Goal: Task Accomplishment & Management: Use online tool/utility

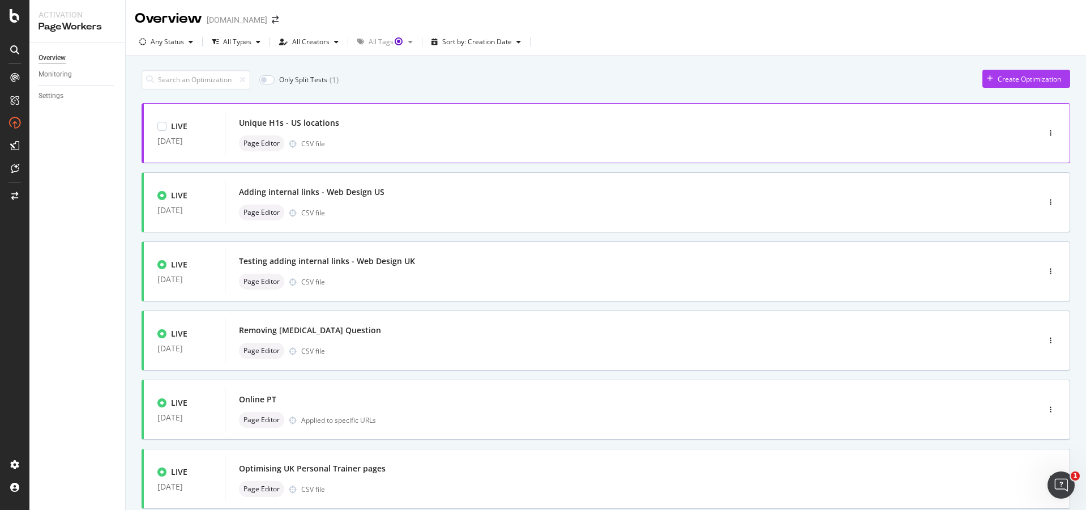
click at [493, 130] on div "Unique H1s - US locations" at bounding box center [615, 123] width 752 height 16
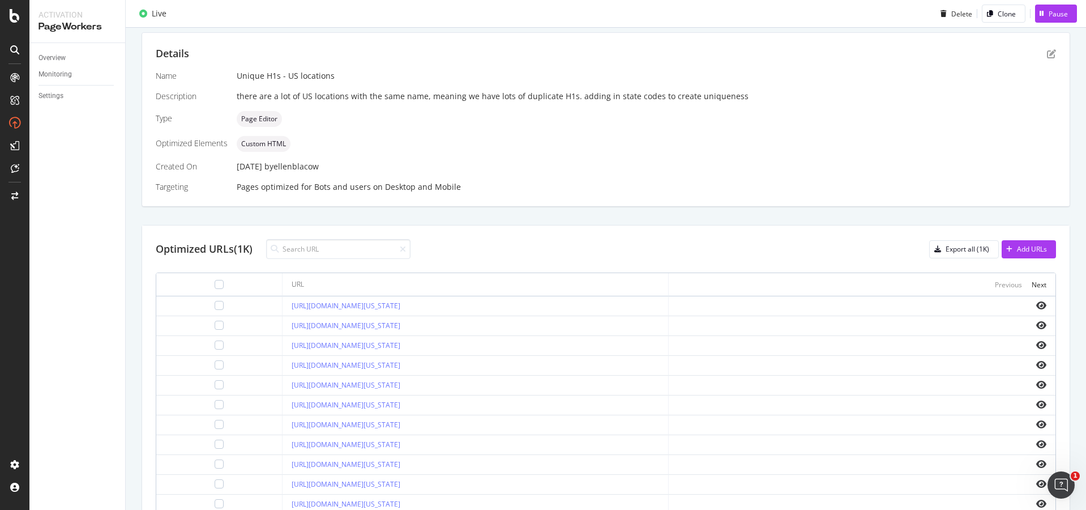
scroll to position [283, 0]
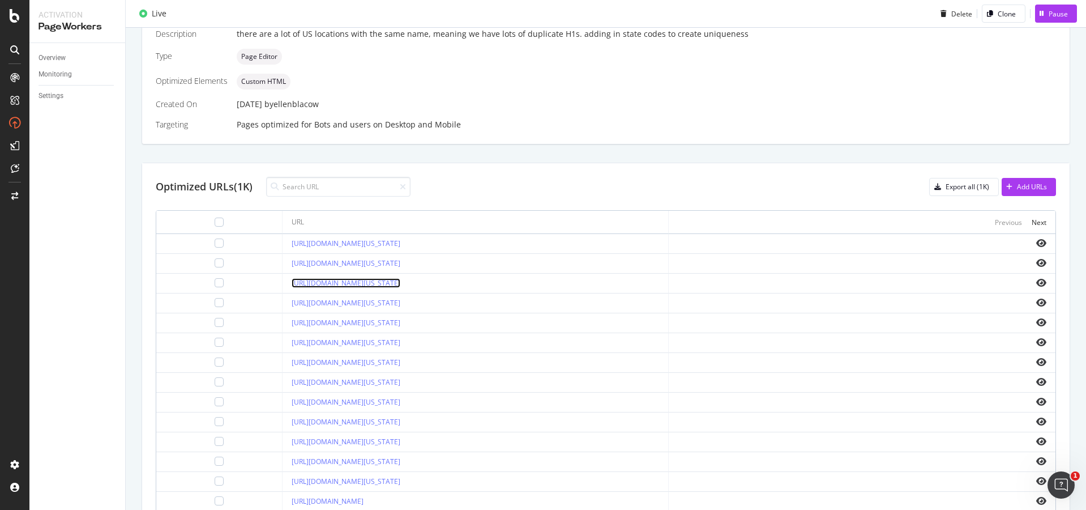
click at [400, 279] on link "https://www.bark.com/en/us/above-ground-swimming-pool-installation/michigan/cli…" at bounding box center [346, 283] width 109 height 10
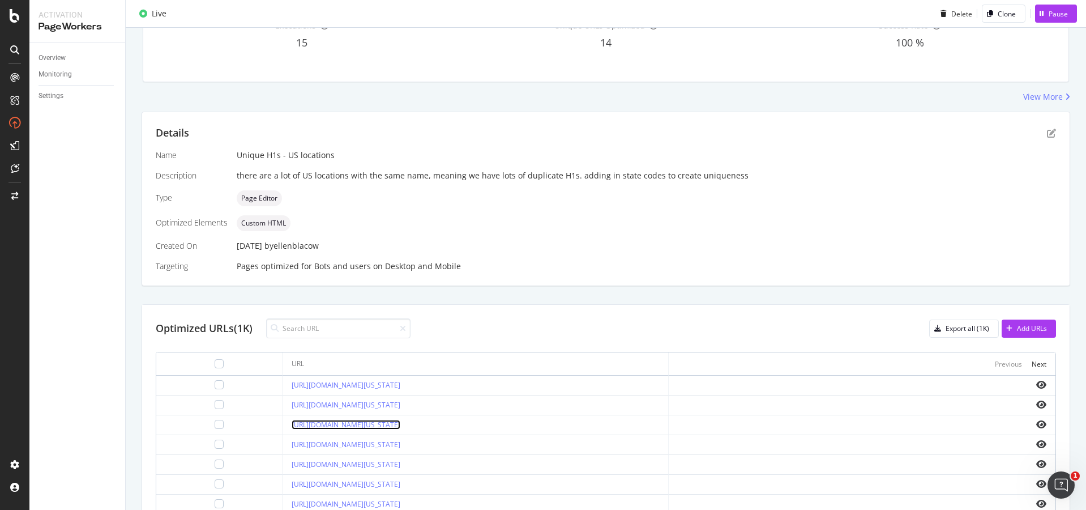
scroll to position [57, 0]
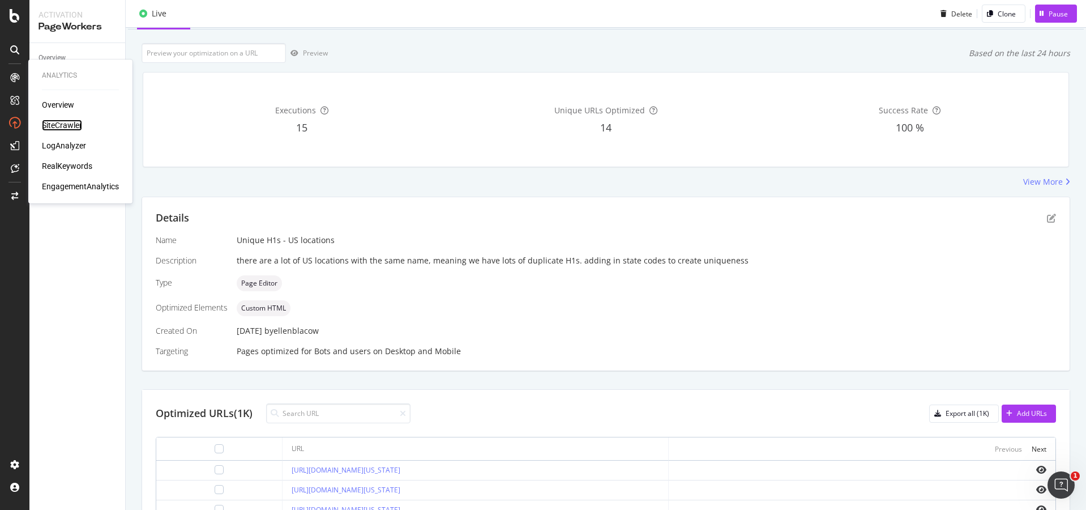
click at [57, 124] on div "SiteCrawler" at bounding box center [62, 124] width 40 height 11
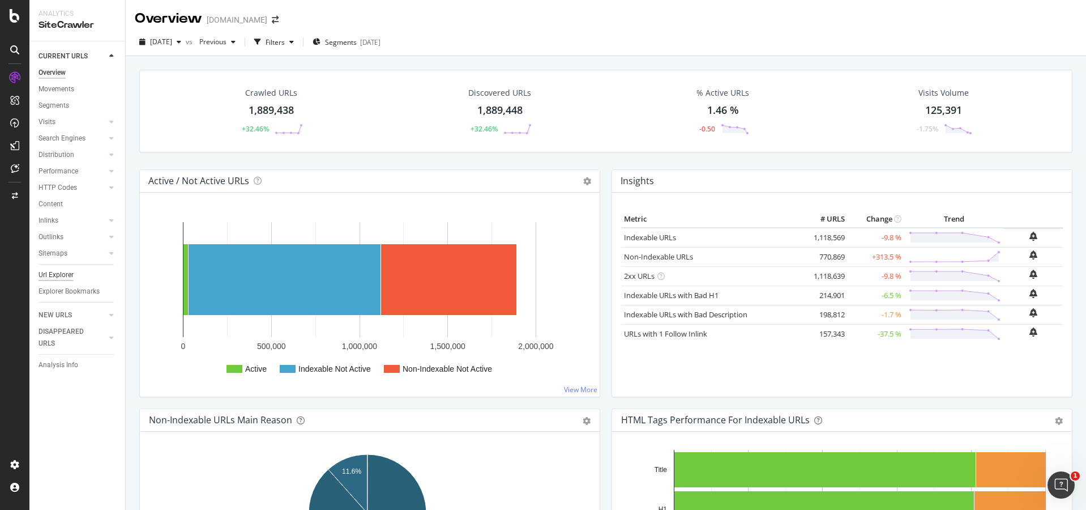
click at [63, 274] on div "Url Explorer" at bounding box center [56, 275] width 35 height 12
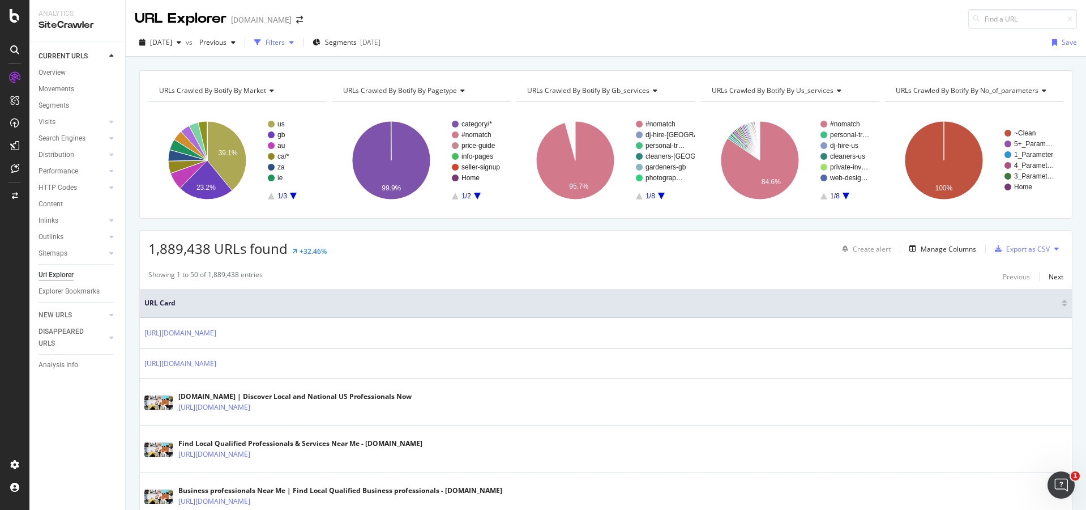
click at [285, 42] on div "Filters" at bounding box center [275, 42] width 19 height 10
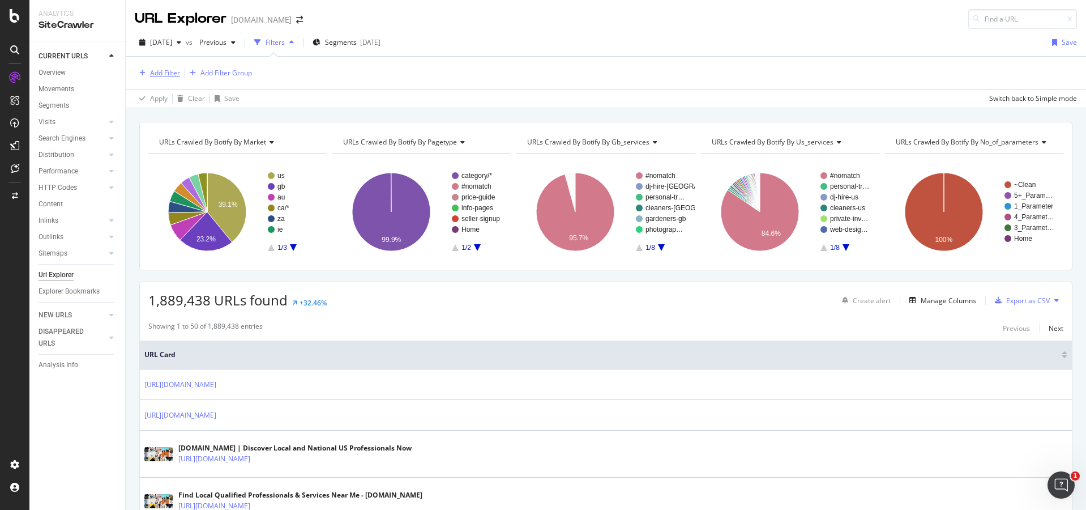
click at [167, 78] on div "Add Filter" at bounding box center [165, 73] width 30 height 10
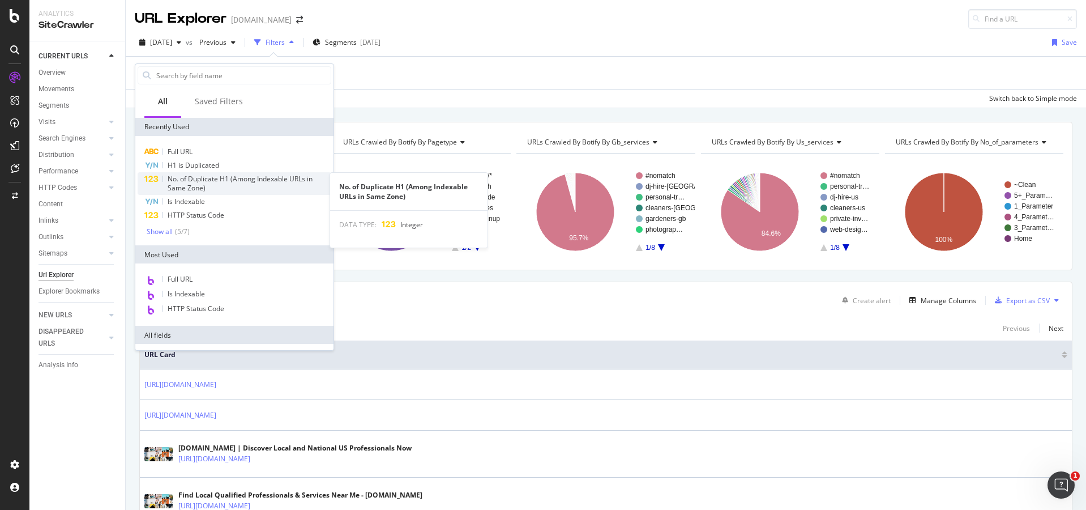
click at [250, 185] on div "No. of Duplicate H1 (Among Indexable URLs in Same Zone)" at bounding box center [250, 183] width 164 height 18
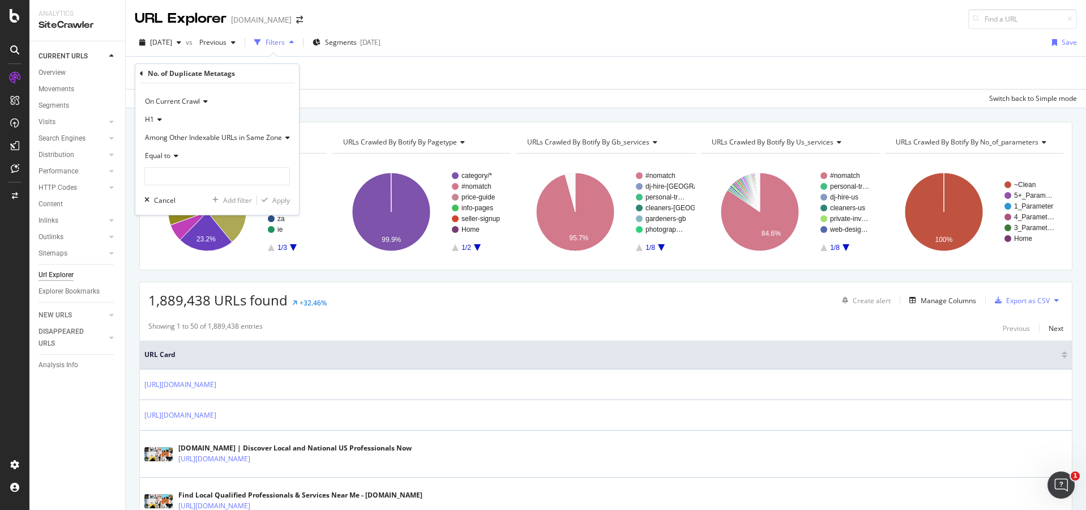
click at [168, 154] on span "Equal to" at bounding box center [157, 156] width 25 height 10
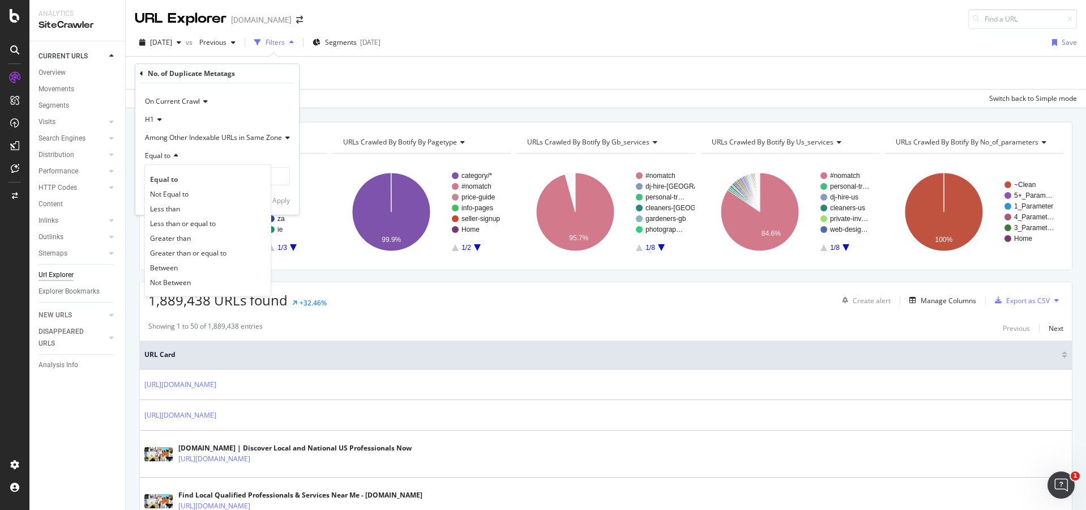
click at [142, 71] on icon at bounding box center [141, 73] width 3 height 7
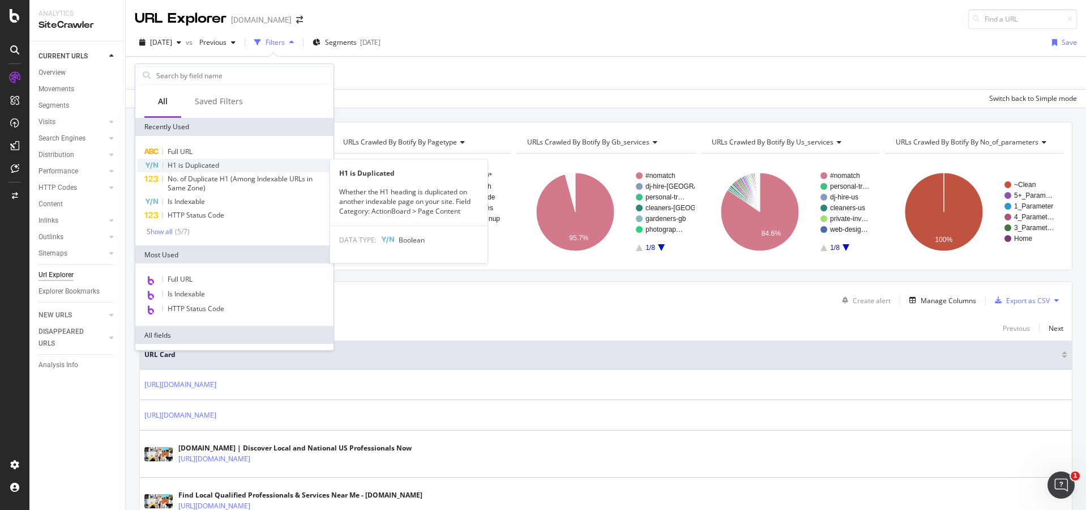
click at [227, 164] on div "H1 is Duplicated" at bounding box center [235, 166] width 194 height 14
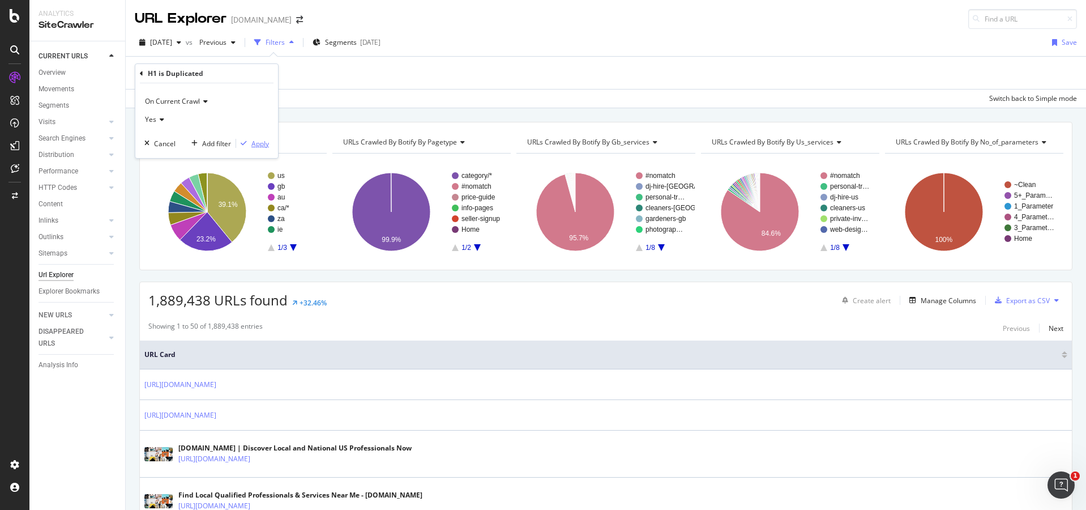
click at [265, 146] on div "Apply" at bounding box center [260, 144] width 18 height 10
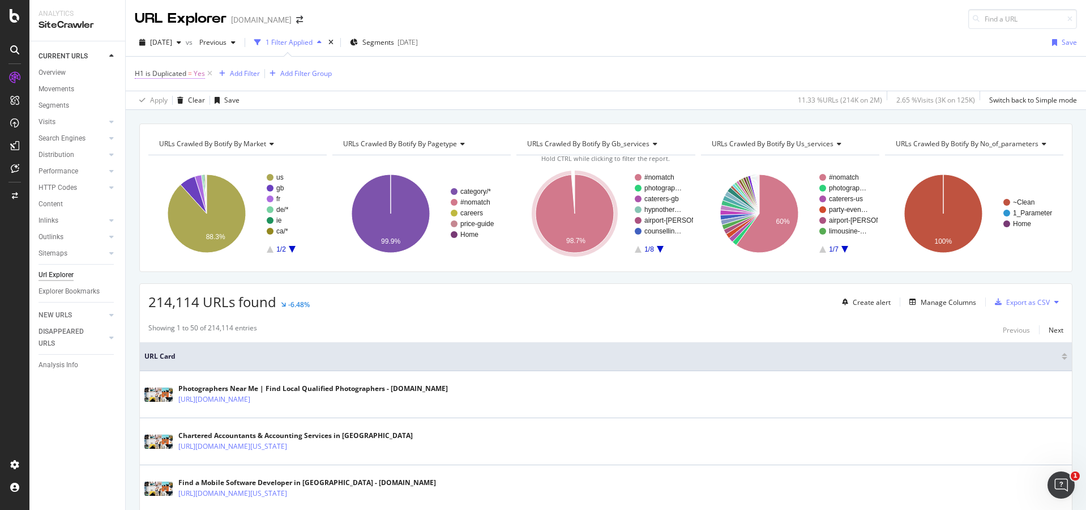
click at [172, 71] on span "H1 is Duplicated" at bounding box center [161, 74] width 52 height 10
click at [336, 66] on div "H1 is Duplicated = Yes Add Filter Add Filter Group" at bounding box center [606, 74] width 942 height 34
click at [212, 74] on icon at bounding box center [210, 73] width 10 height 11
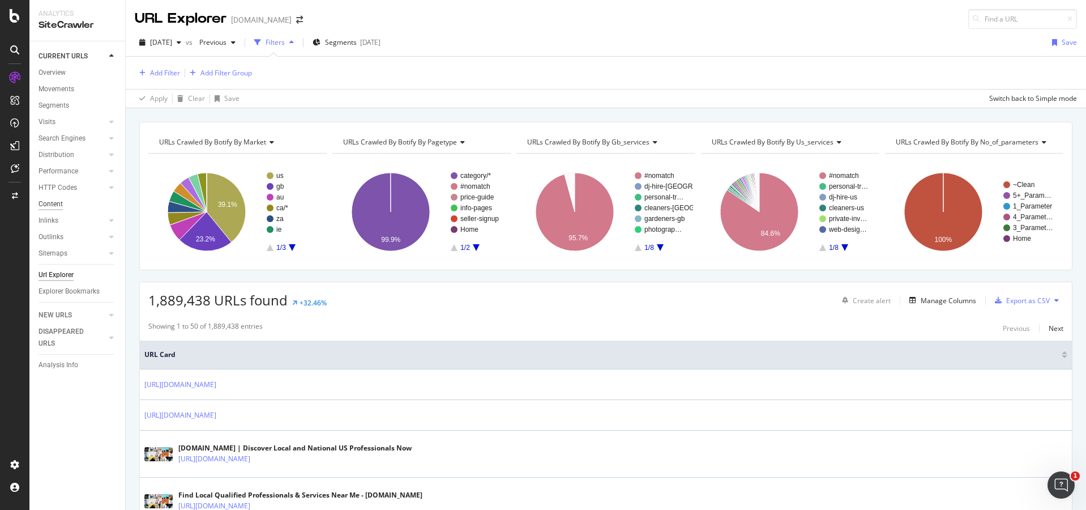
click at [50, 202] on div "Content" at bounding box center [51, 204] width 24 height 12
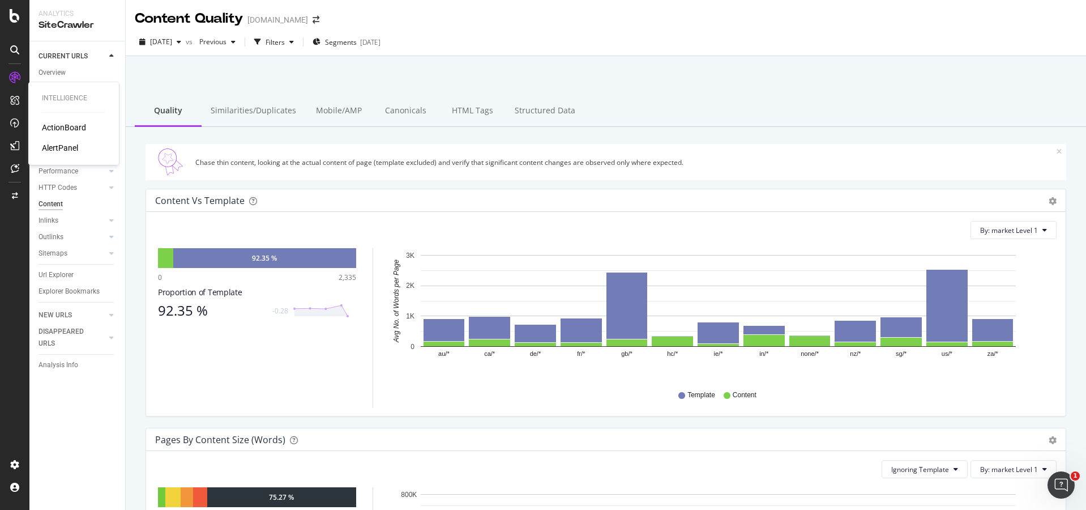
click at [57, 127] on div "ActionBoard" at bounding box center [64, 127] width 44 height 11
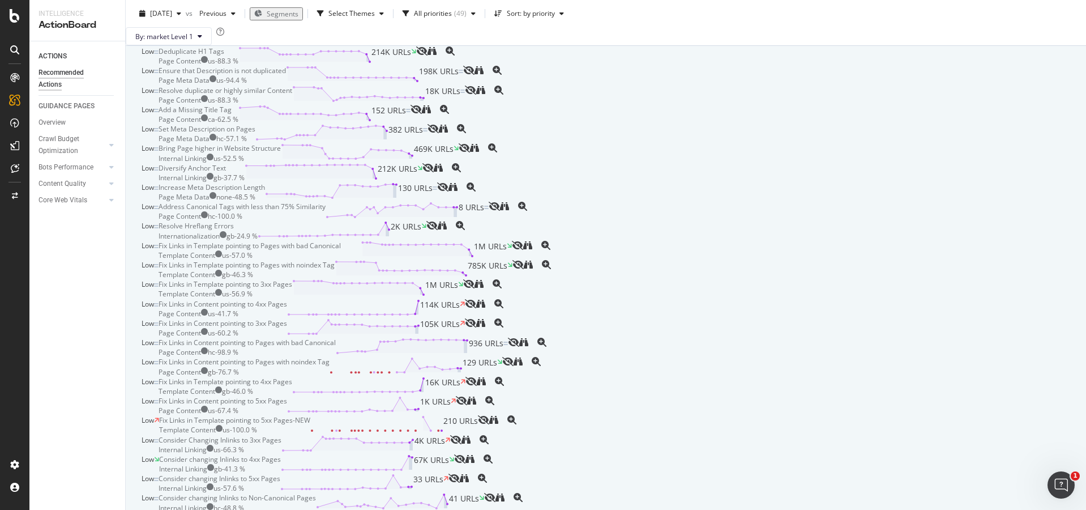
scroll to position [113, 0]
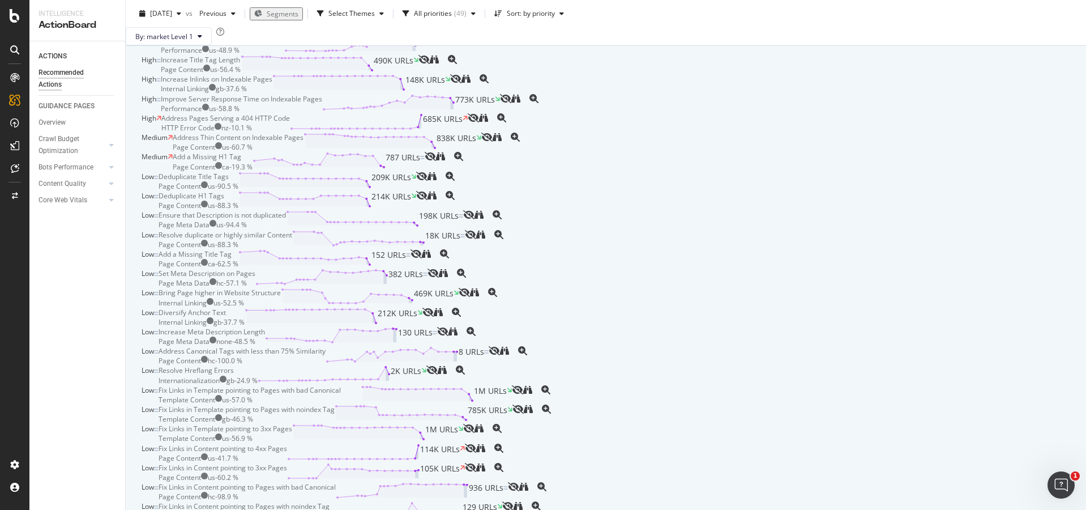
click at [450, 93] on div "Increase Inlinks on Indexable Pages Internal Linking gb - 37.6 % 148K URLs" at bounding box center [305, 83] width 289 height 19
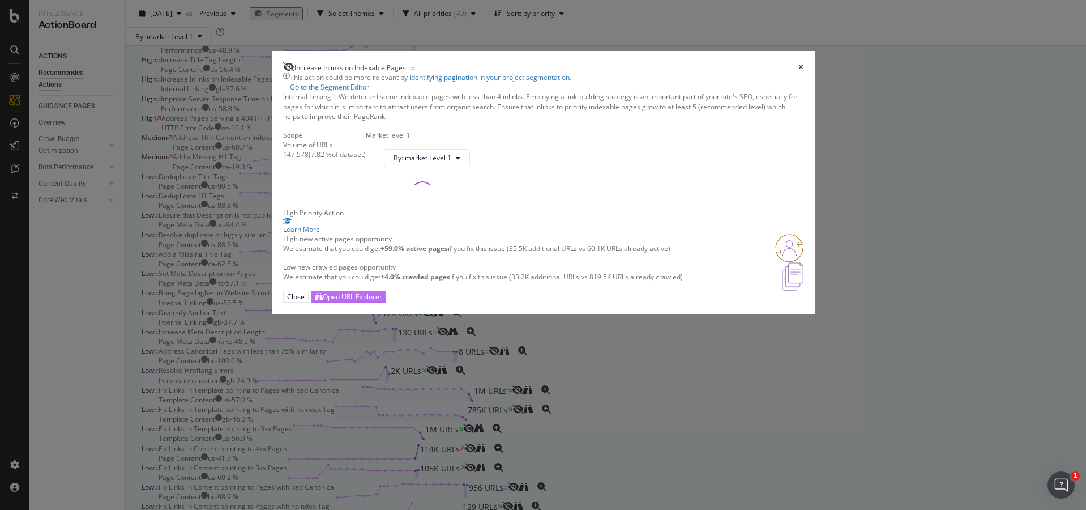
click at [382, 301] on div "Open URL Explorer" at bounding box center [352, 297] width 59 height 10
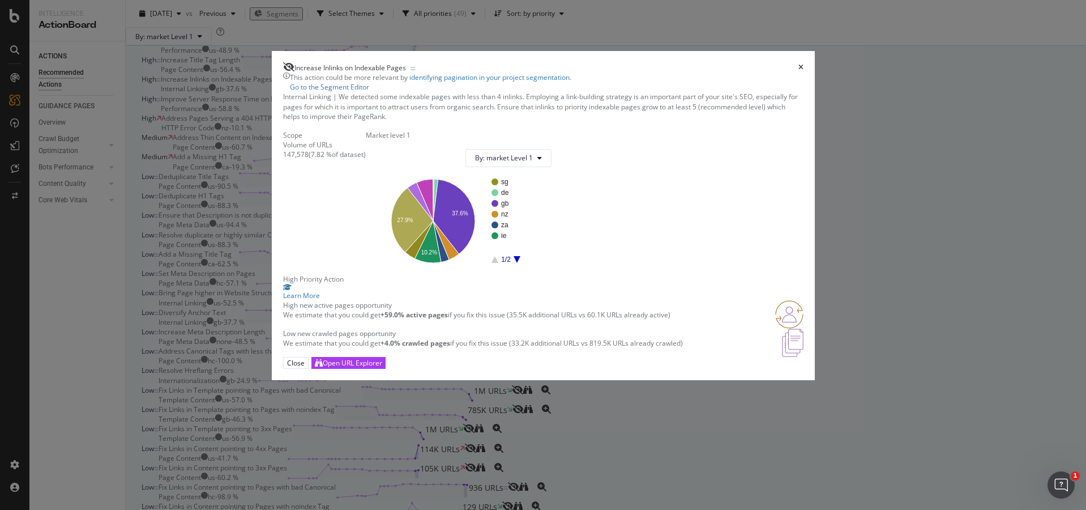
click at [758, 62] on div "Increase Inlinks on Indexable Pages" at bounding box center [543, 67] width 520 height 10
click at [798, 64] on icon "times" at bounding box center [800, 67] width 5 height 7
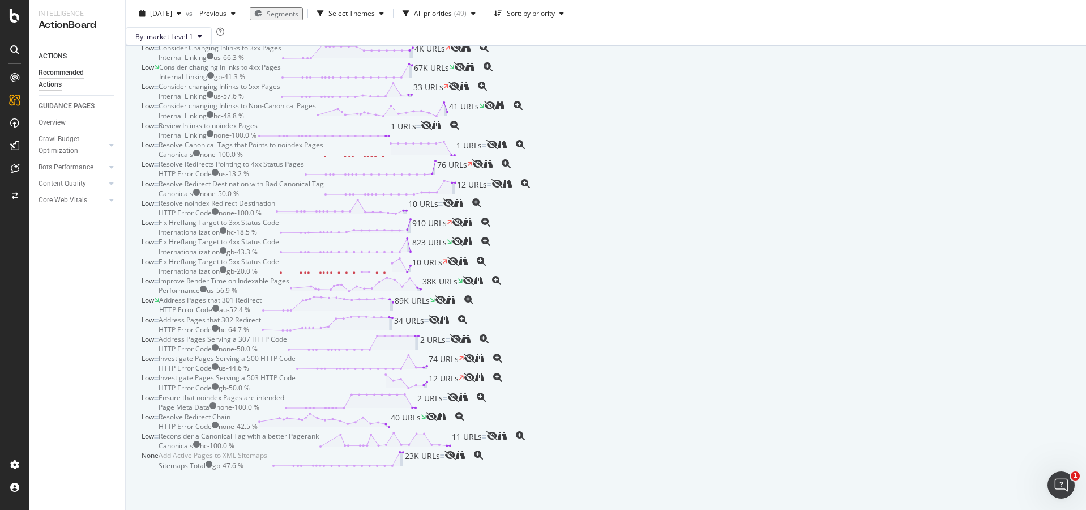
scroll to position [1416, 0]
click at [478, 42] on div "Fix Links in Template pointing to 5xx Pages - NEW Template Content us - 100.0 %…" at bounding box center [318, 32] width 319 height 19
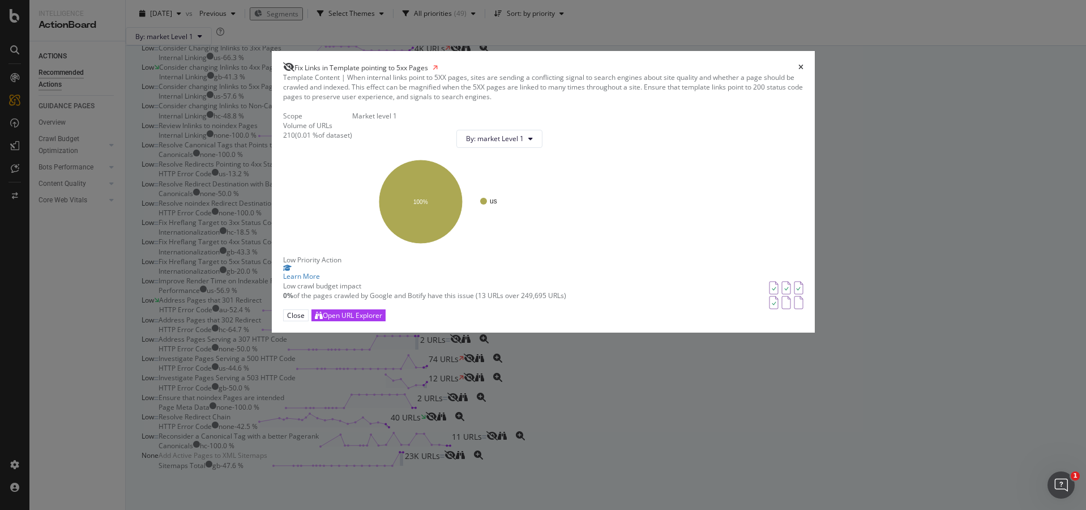
click at [693, 321] on div "Close Open URL Explorer" at bounding box center [543, 315] width 520 height 12
click at [382, 320] on div "Open URL Explorer" at bounding box center [352, 315] width 59 height 10
click at [798, 64] on icon "times" at bounding box center [800, 67] width 5 height 7
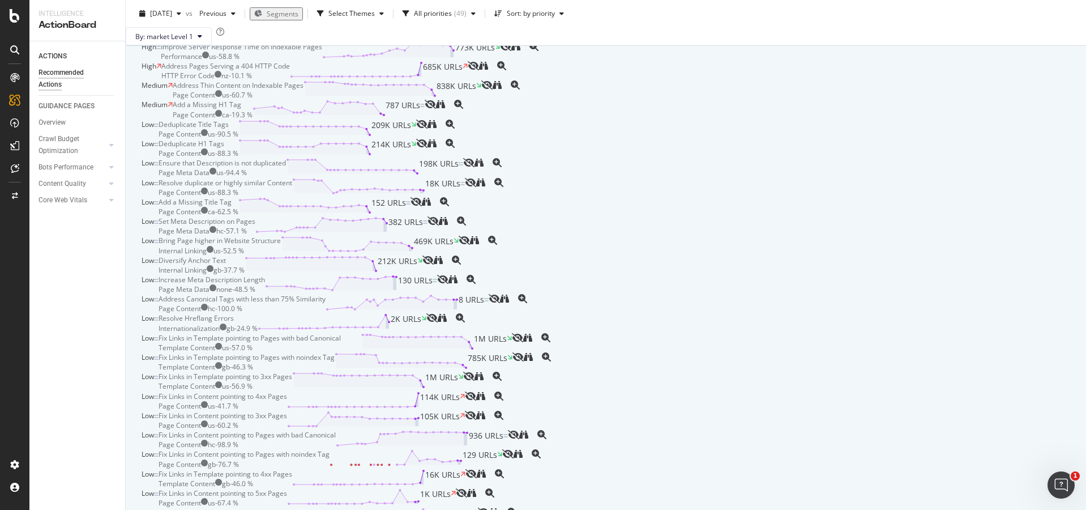
scroll to position [170, 0]
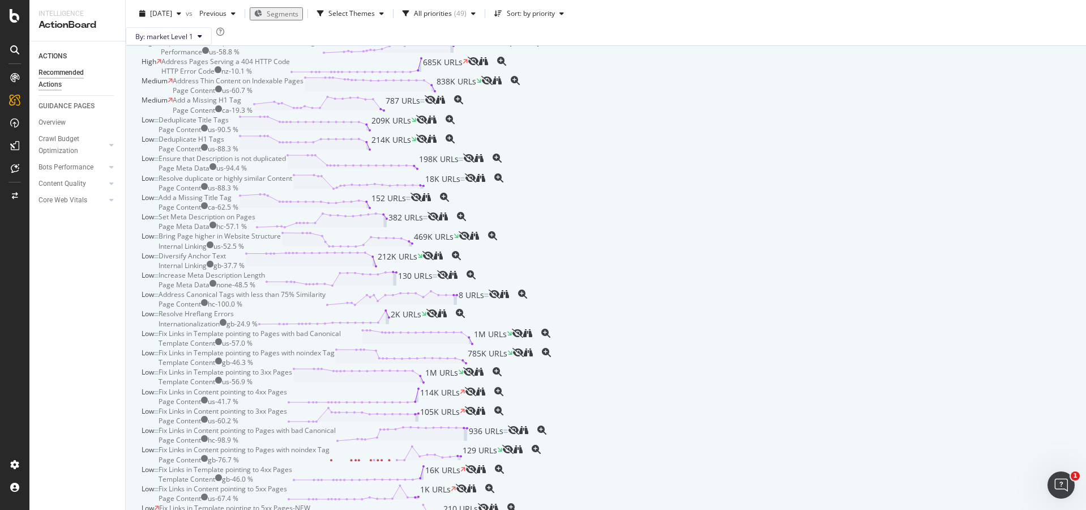
click at [481, 95] on div "Address Thin Content on Indexable Pages Page Content us - 60.7 % 838K URLs" at bounding box center [327, 85] width 309 height 19
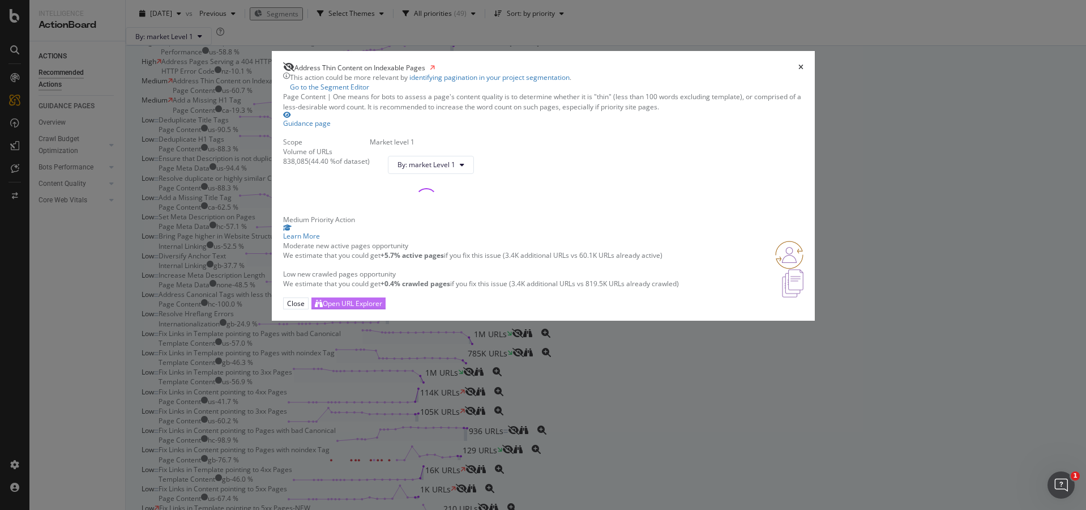
click at [382, 308] on div "Open URL Explorer" at bounding box center [352, 303] width 59 height 10
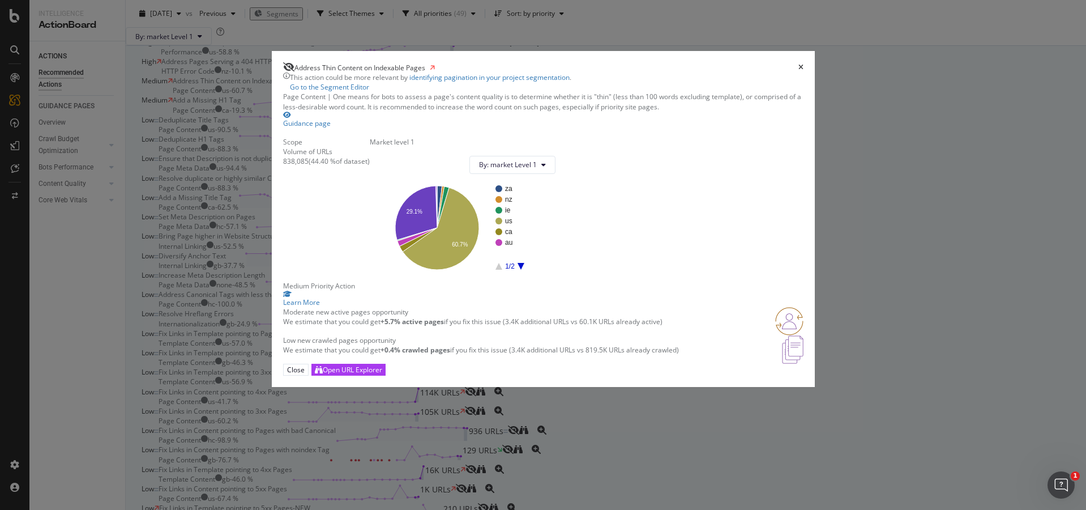
click at [798, 64] on icon "times" at bounding box center [800, 67] width 5 height 7
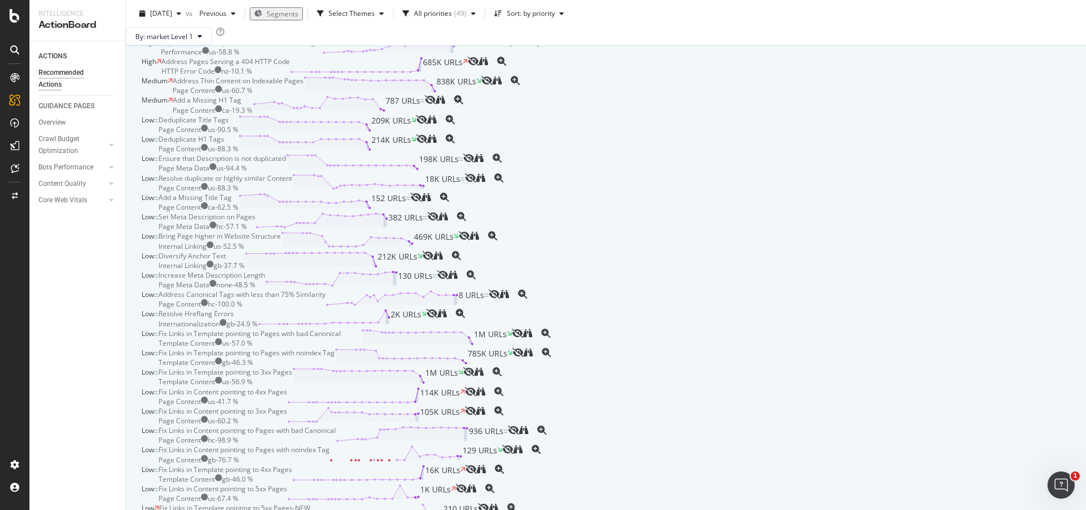
scroll to position [283, 0]
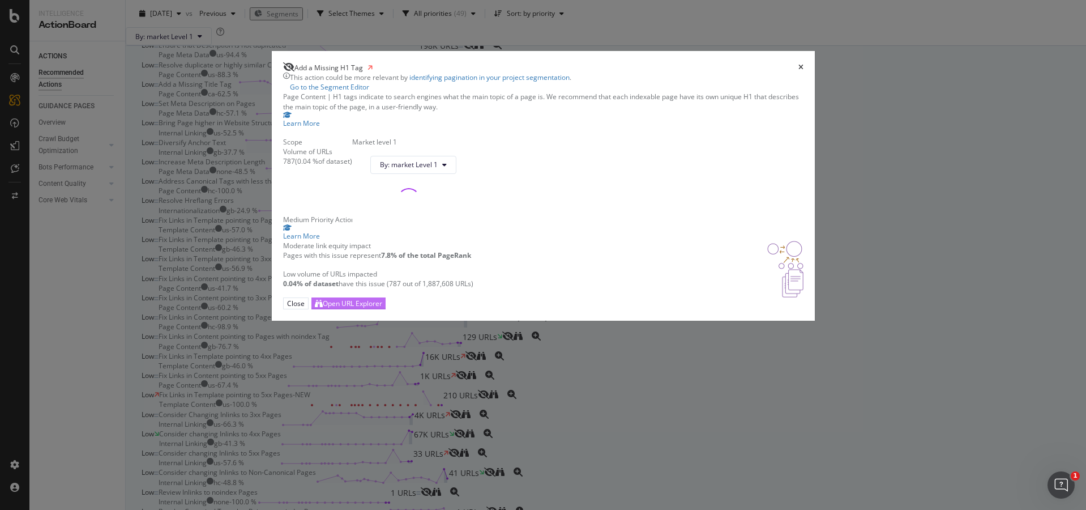
click at [382, 308] on div "Open URL Explorer" at bounding box center [352, 303] width 59 height 10
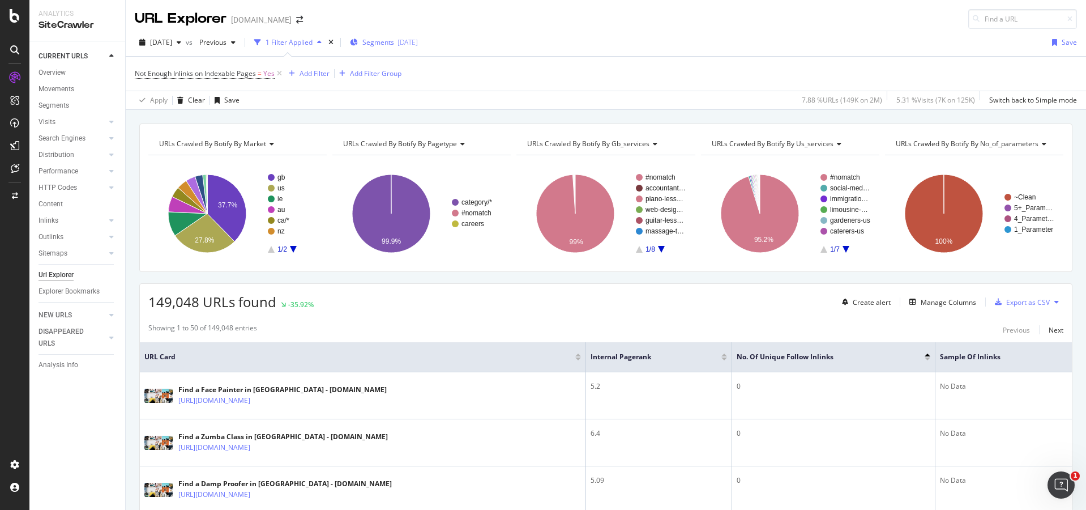
click at [393, 38] on span "Segments" at bounding box center [378, 42] width 32 height 10
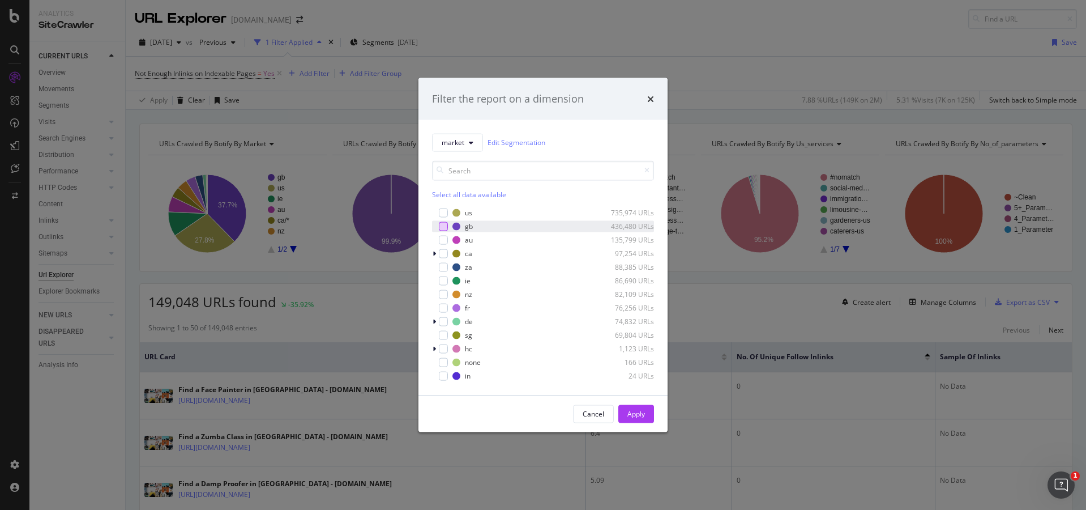
click at [447, 226] on div "modal" at bounding box center [443, 225] width 9 height 9
click at [641, 417] on div "Apply" at bounding box center [636, 414] width 18 height 10
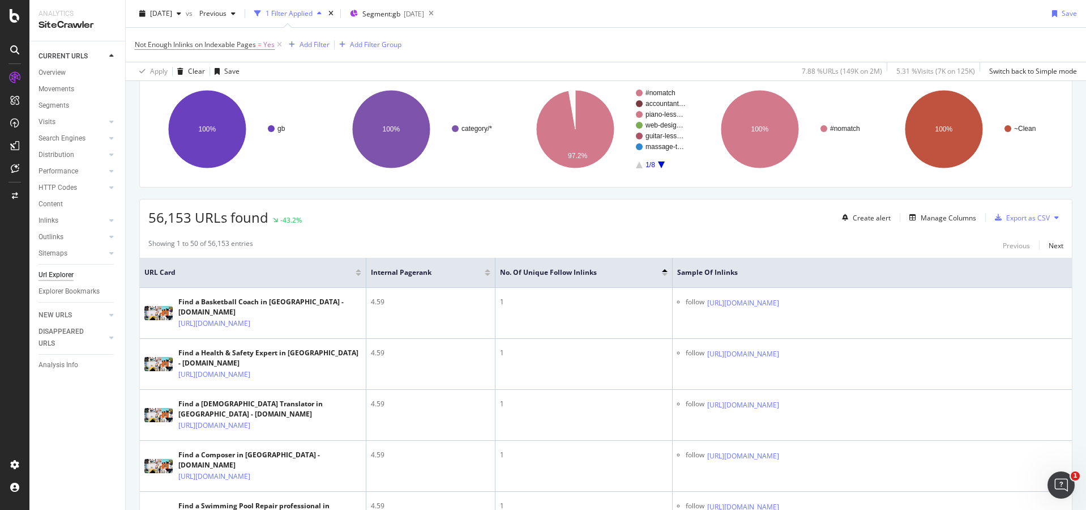
scroll to position [170, 0]
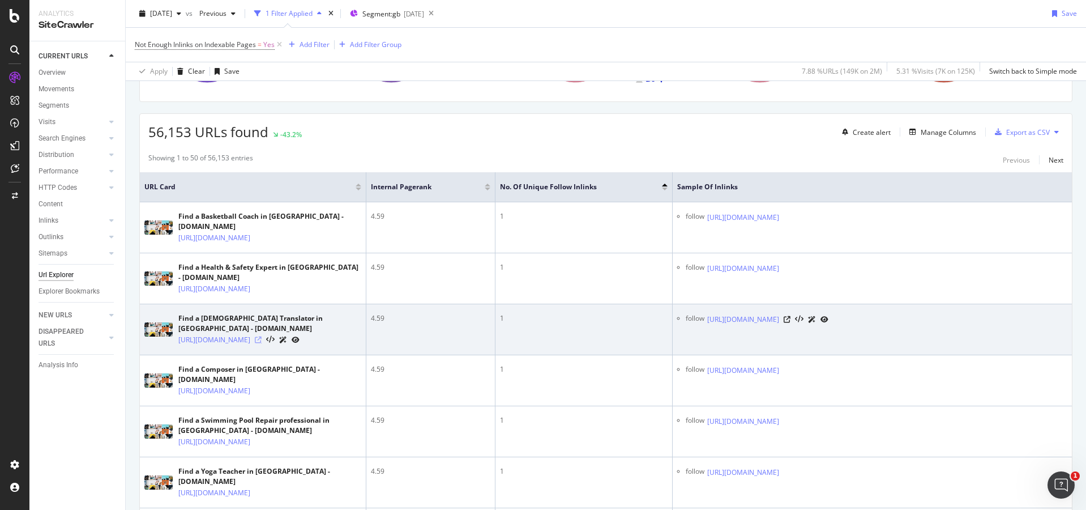
click at [262, 343] on icon at bounding box center [258, 339] width 7 height 7
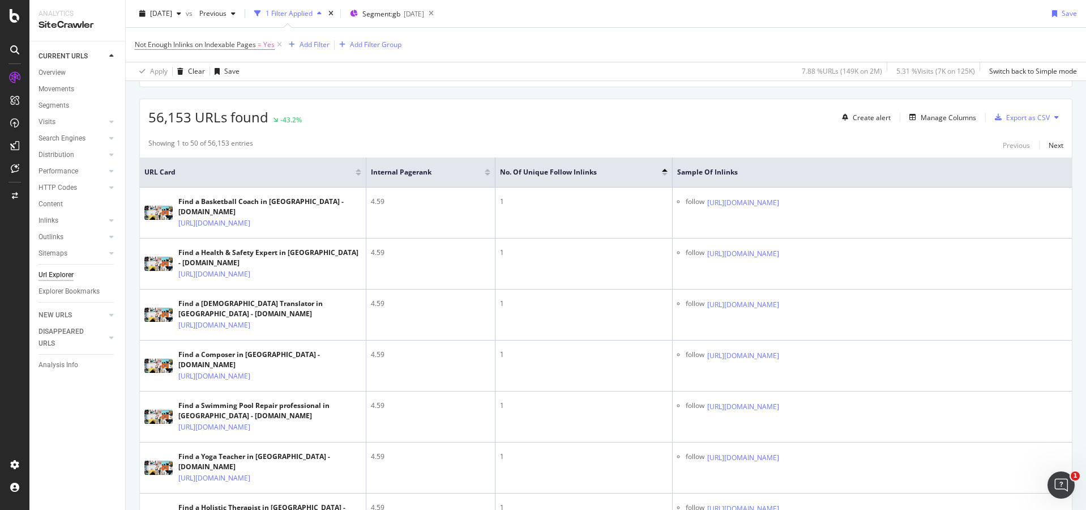
scroll to position [113, 0]
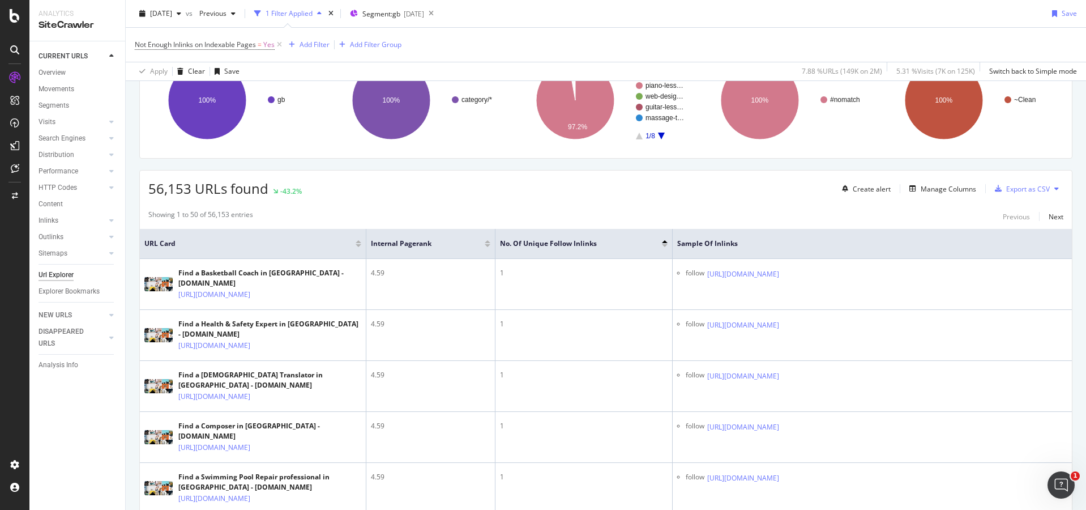
click at [357, 242] on div at bounding box center [359, 241] width 6 height 3
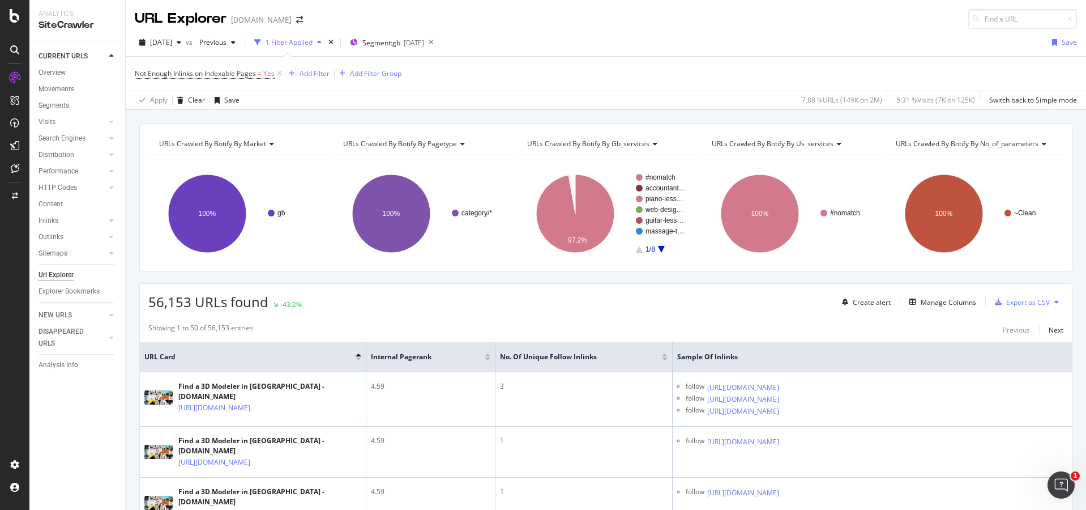
click at [658, 246] on icon "A chart." at bounding box center [661, 249] width 7 height 7
click at [637, 249] on icon "A chart." at bounding box center [639, 249] width 7 height 7
click at [665, 187] on rect "A chart." at bounding box center [665, 188] width 41 height 7
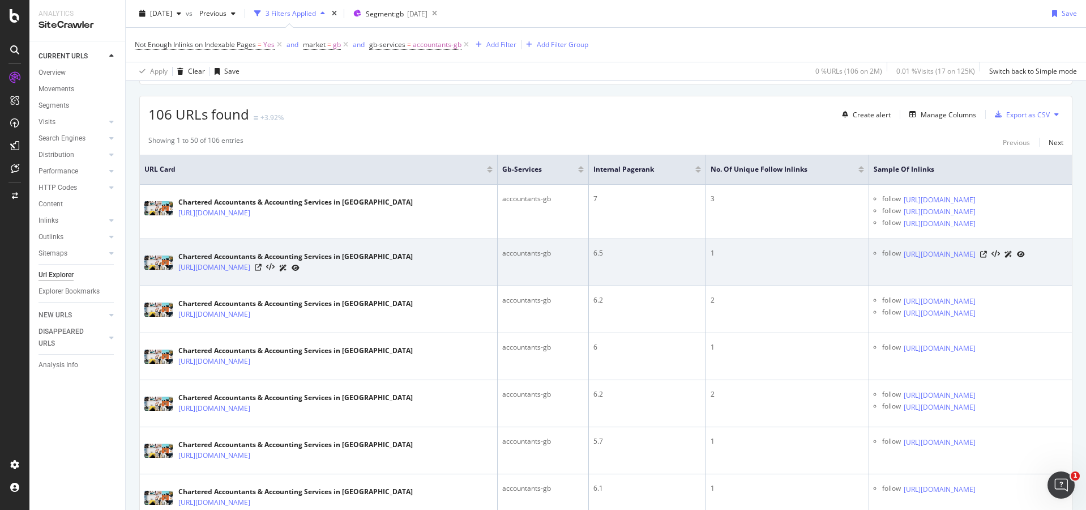
scroll to position [226, 0]
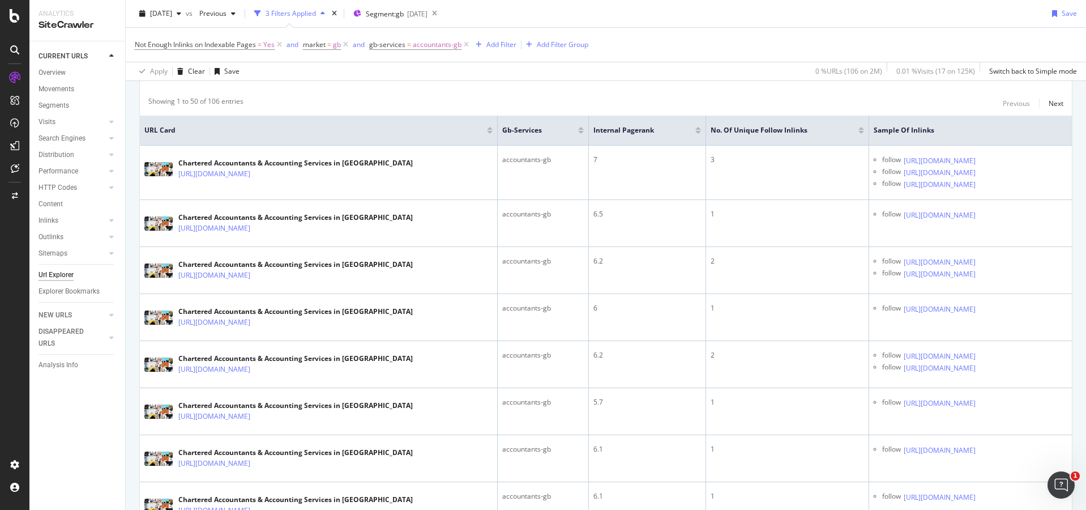
click at [858, 130] on div at bounding box center [861, 130] width 6 height 7
click at [858, 127] on div at bounding box center [861, 128] width 6 height 3
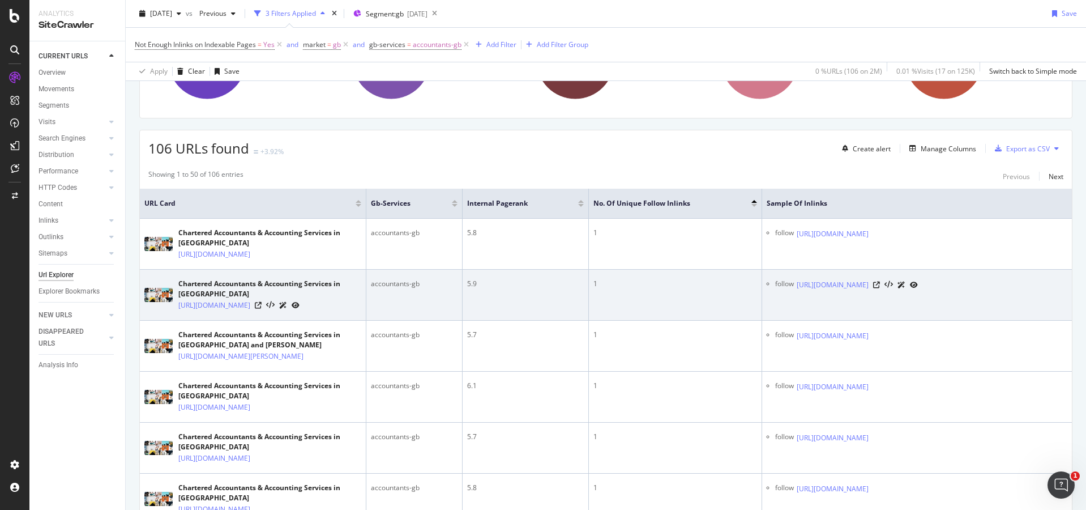
scroll to position [170, 0]
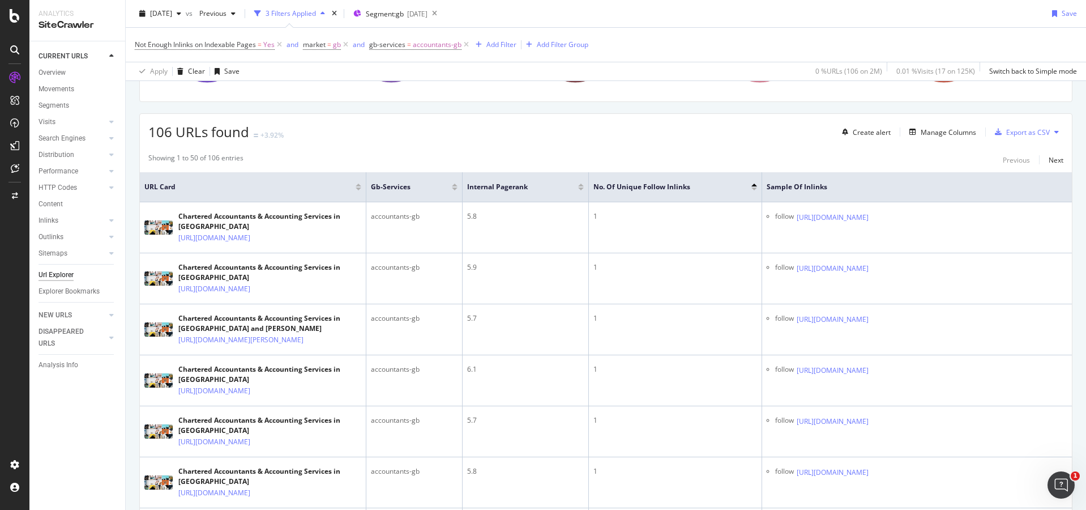
click at [753, 188] on div at bounding box center [754, 188] width 6 height 3
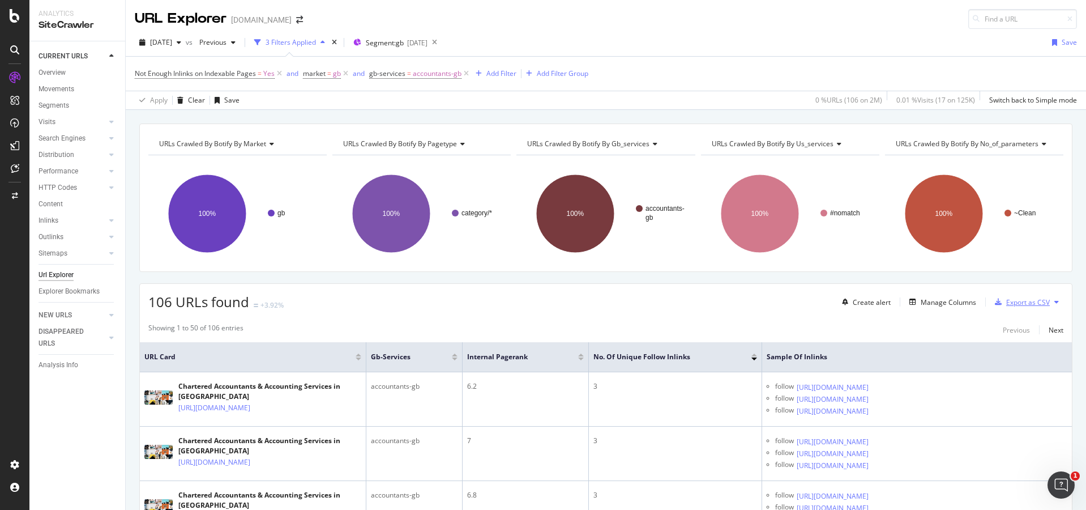
click at [1015, 303] on div "Export as CSV" at bounding box center [1028, 302] width 44 height 10
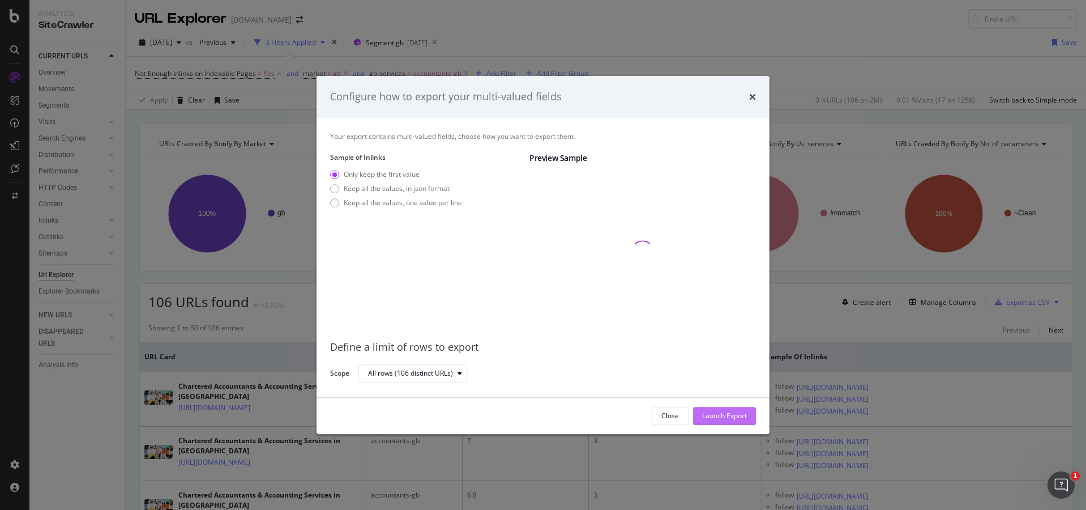
click at [734, 420] on div "Launch Export" at bounding box center [724, 416] width 45 height 10
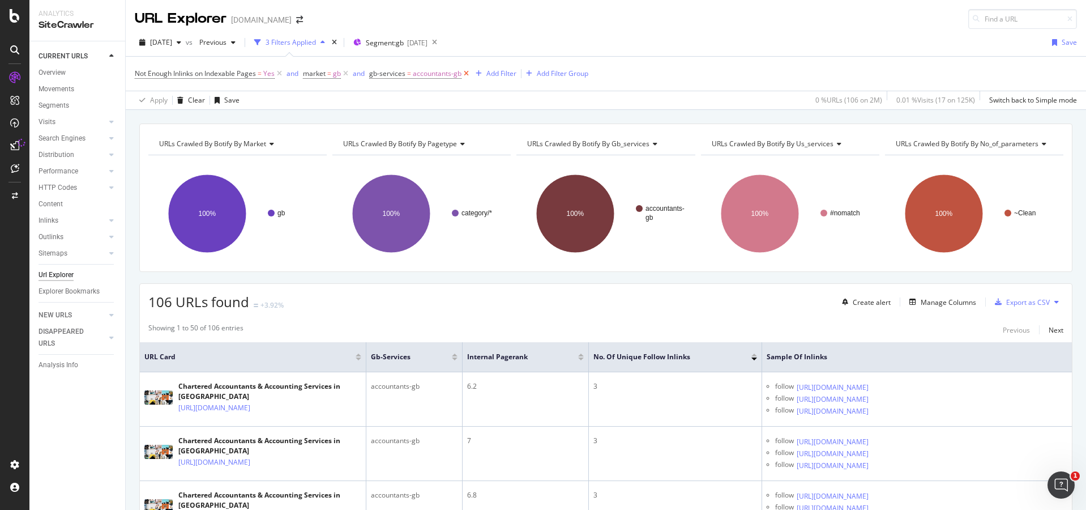
click at [466, 74] on icon at bounding box center [466, 73] width 10 height 11
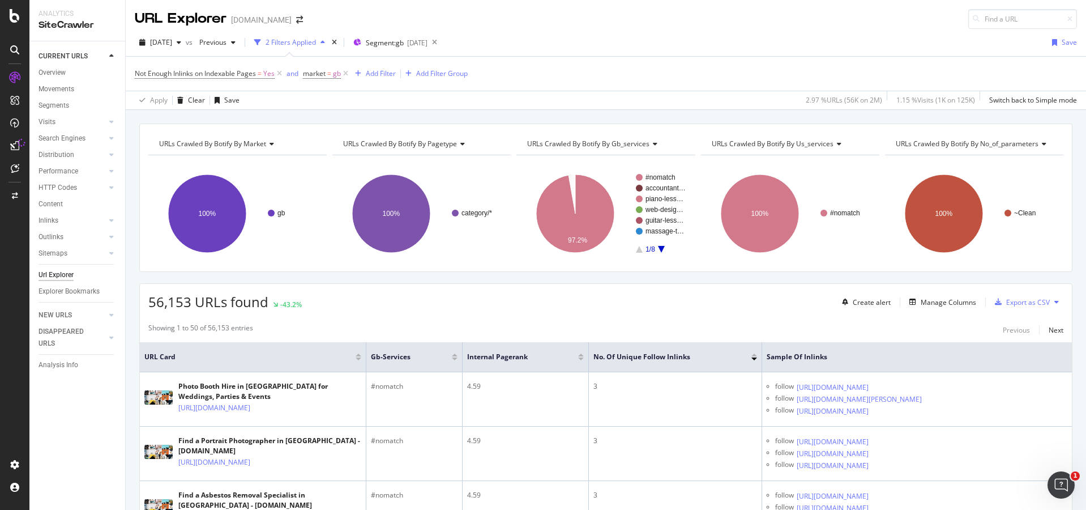
click at [655, 247] on rect "A chart." at bounding box center [661, 213] width 50 height 79
click at [659, 247] on icon "A chart." at bounding box center [661, 249] width 7 height 7
click at [662, 174] on text "caterers-gb" at bounding box center [662, 177] width 35 height 8
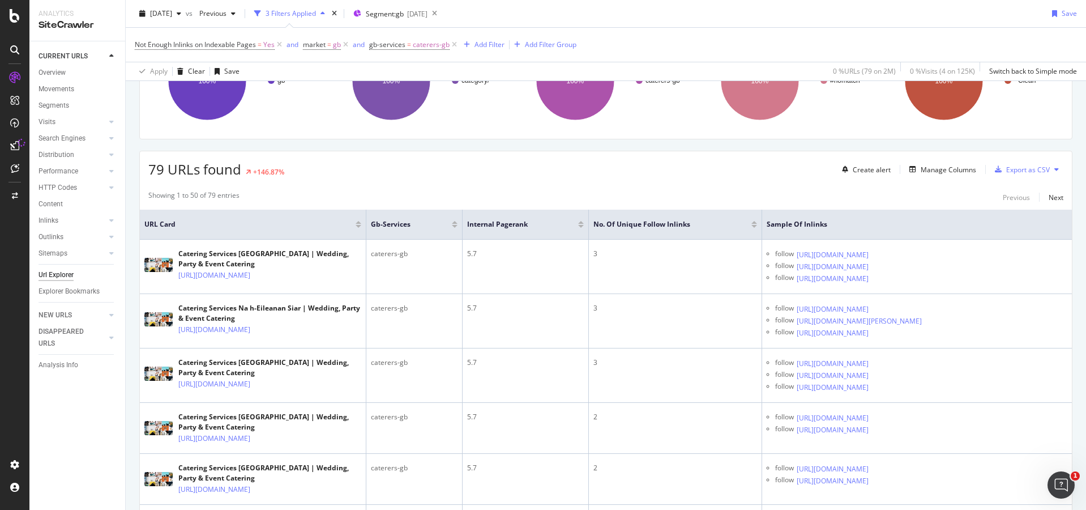
scroll to position [170, 0]
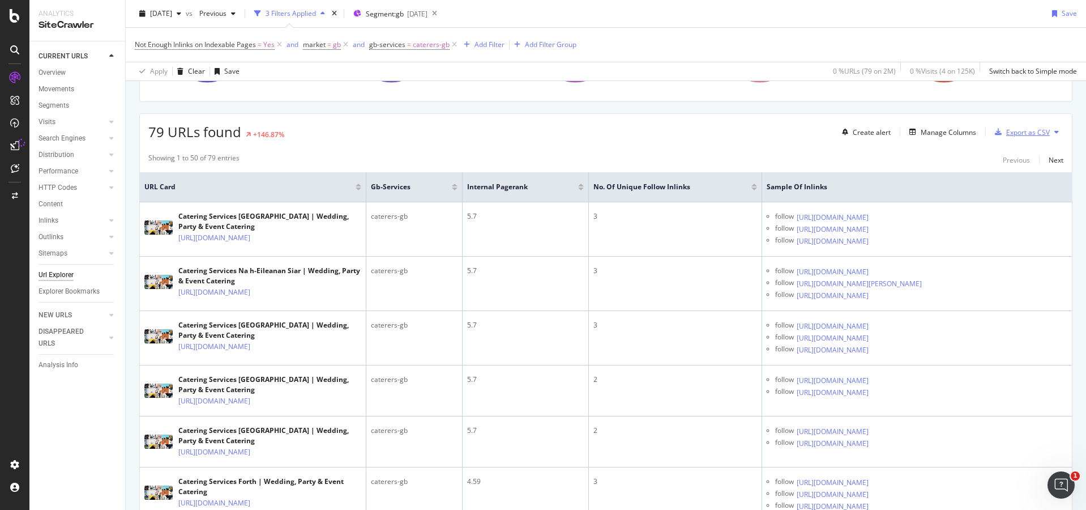
click at [1023, 128] on div "Export as CSV" at bounding box center [1028, 132] width 44 height 10
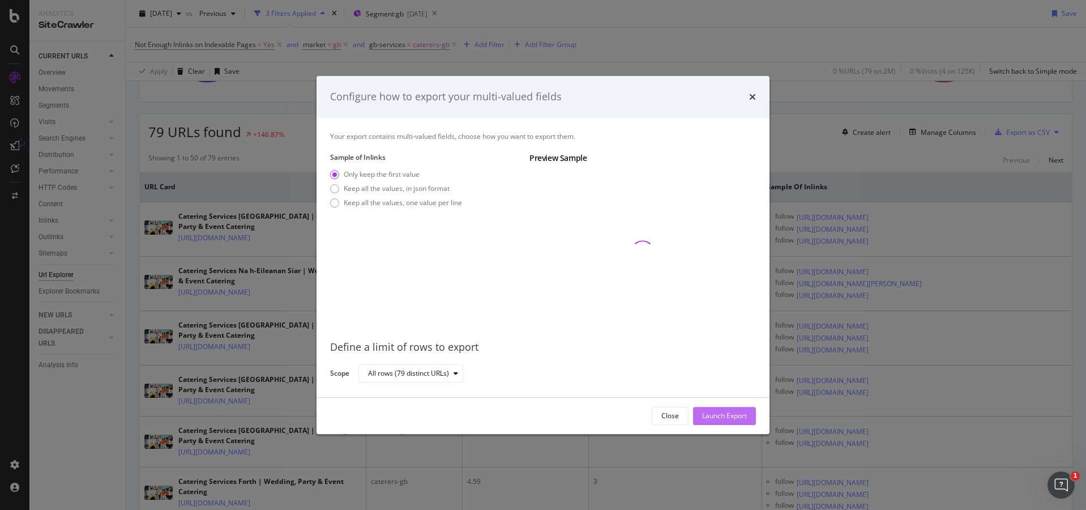
click at [724, 412] on div "Launch Export" at bounding box center [724, 416] width 45 height 10
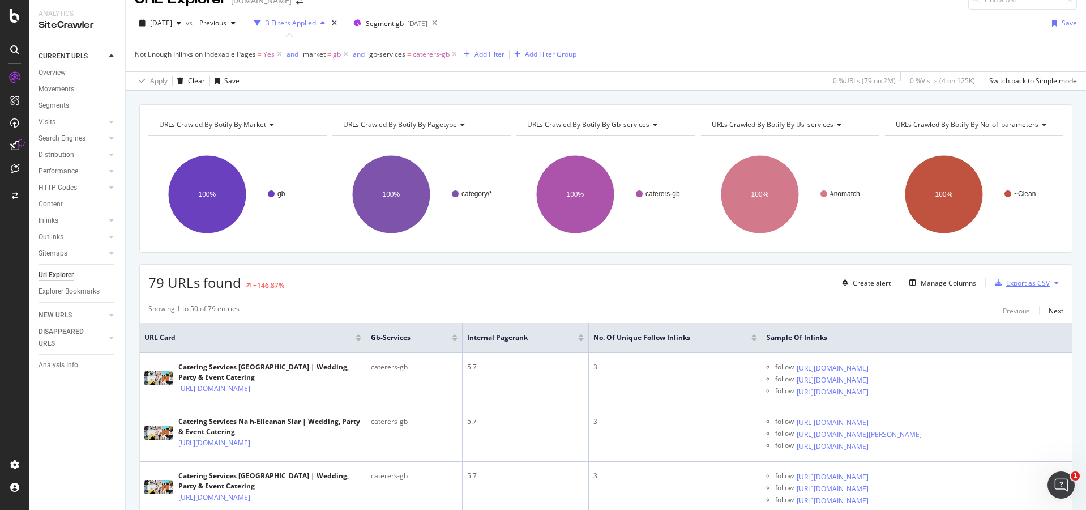
scroll to position [0, 0]
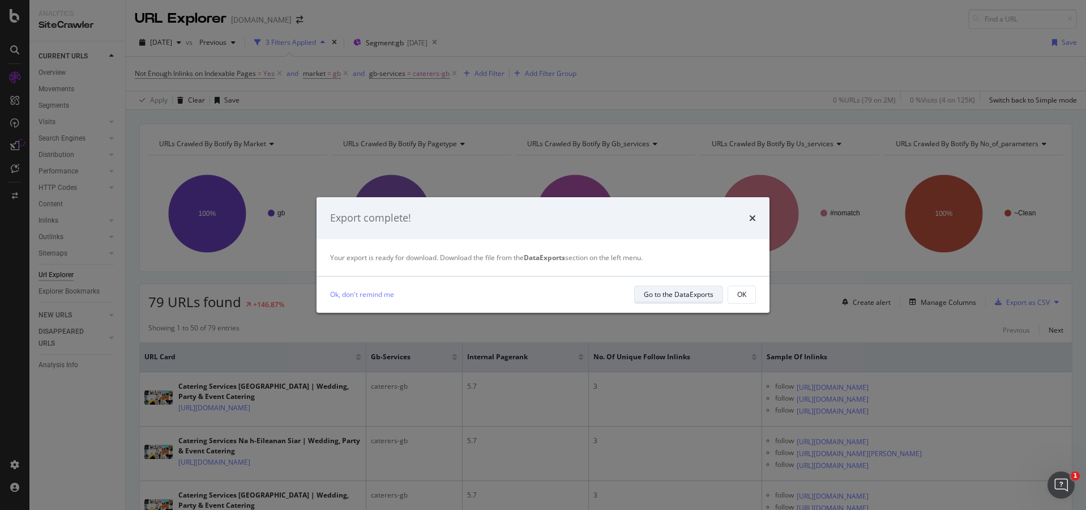
click at [699, 298] on div "Go to the DataExports" at bounding box center [679, 294] width 70 height 10
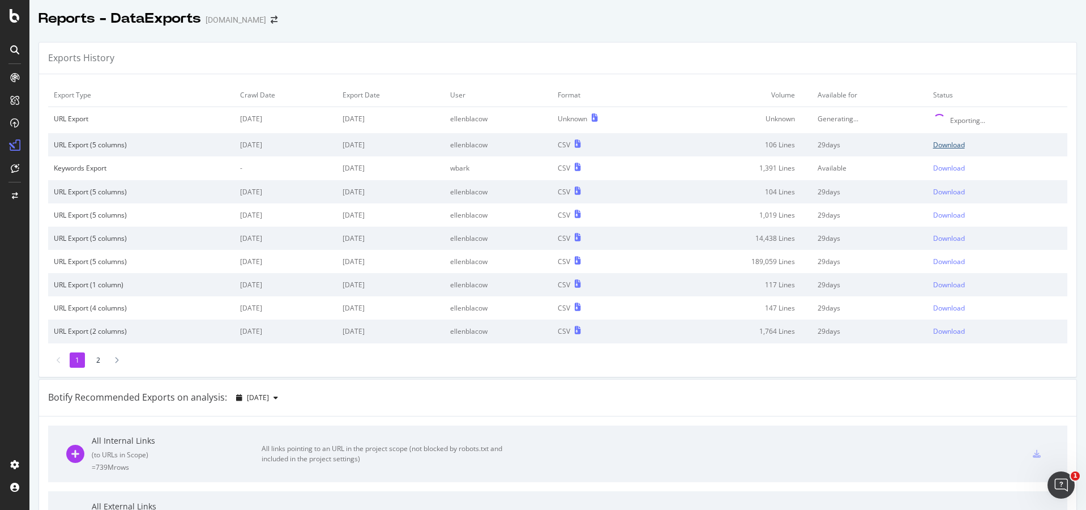
click at [940, 143] on div "Download" at bounding box center [949, 145] width 32 height 10
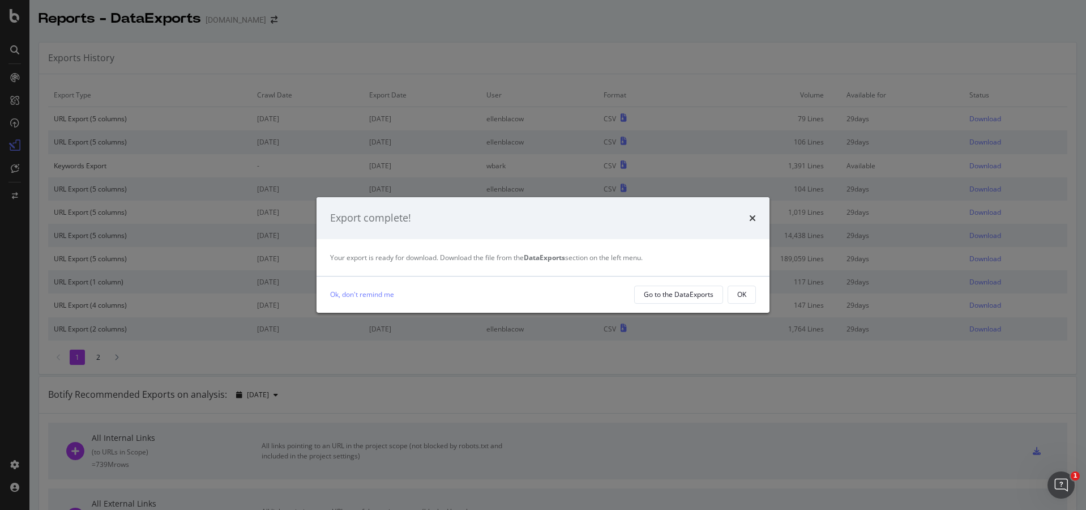
drag, startPoint x: 752, startPoint y: 219, endPoint x: 762, endPoint y: 221, distance: 10.0
click at [752, 219] on icon "times" at bounding box center [752, 217] width 7 height 9
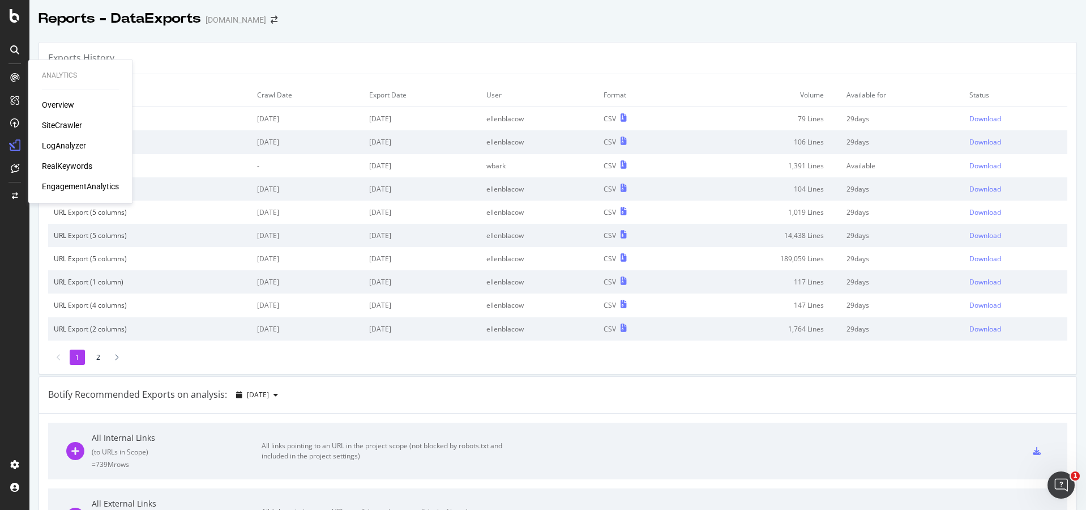
click at [68, 123] on div "SiteCrawler" at bounding box center [62, 124] width 40 height 11
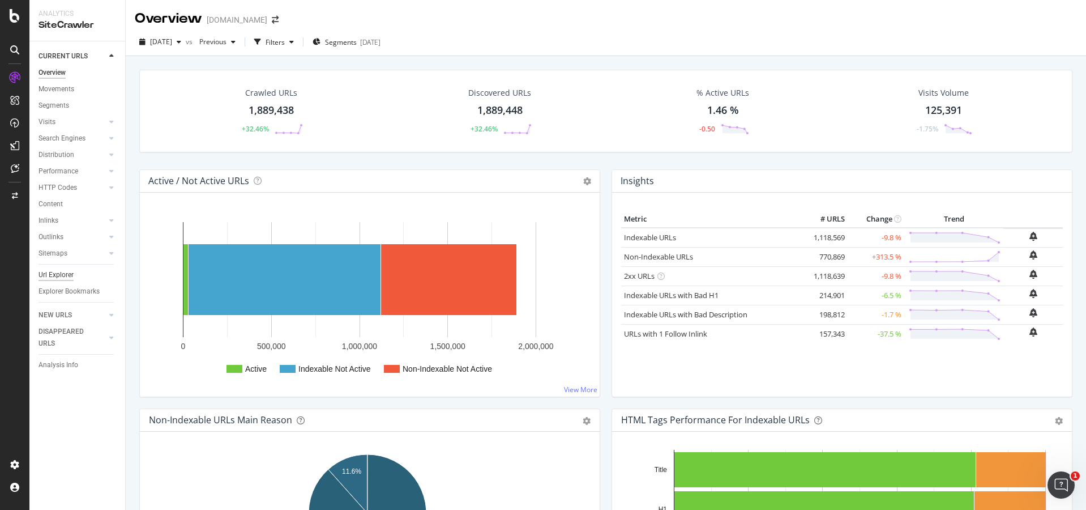
click at [54, 270] on div "Url Explorer" at bounding box center [56, 275] width 35 height 12
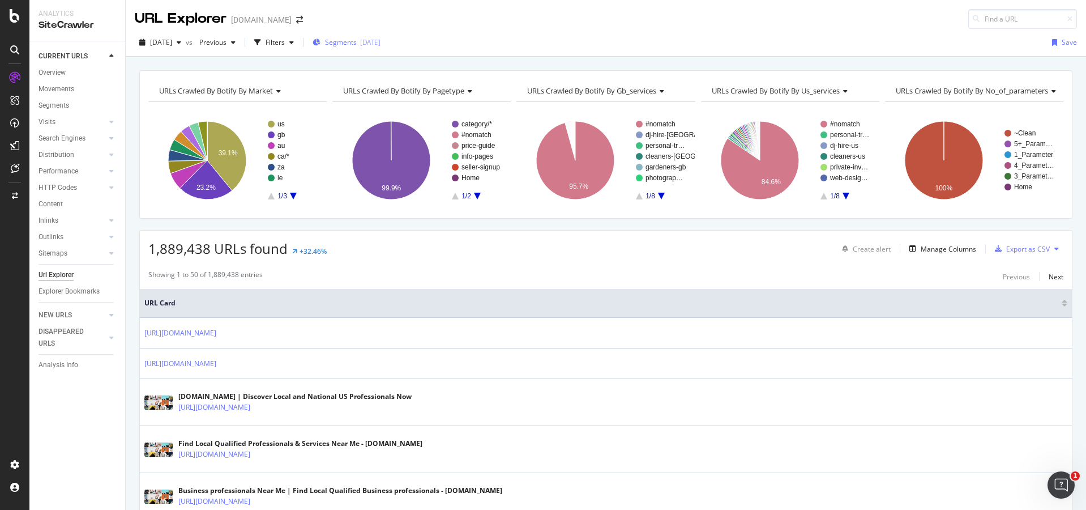
click at [357, 40] on span "Segments" at bounding box center [341, 42] width 32 height 10
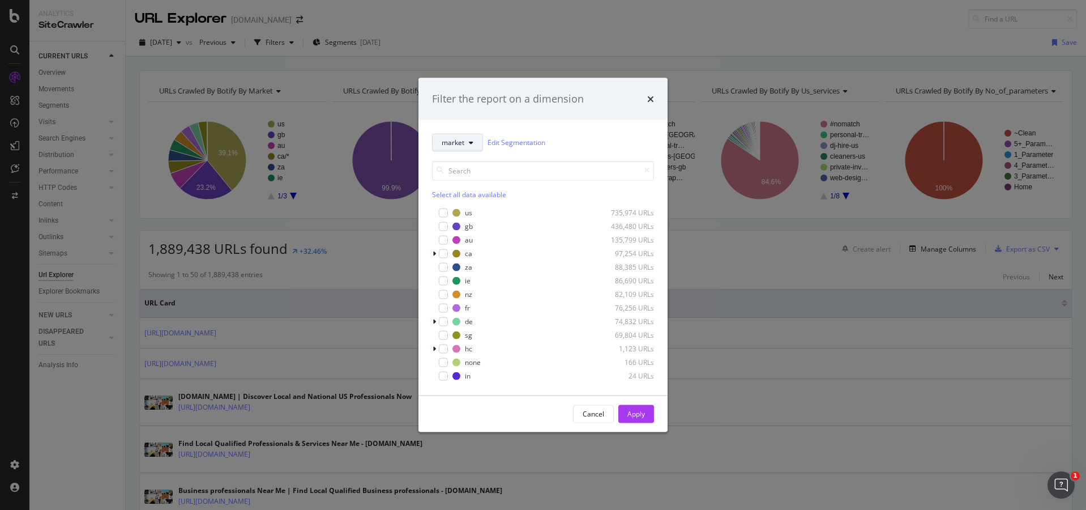
click at [470, 147] on button "market" at bounding box center [457, 142] width 51 height 18
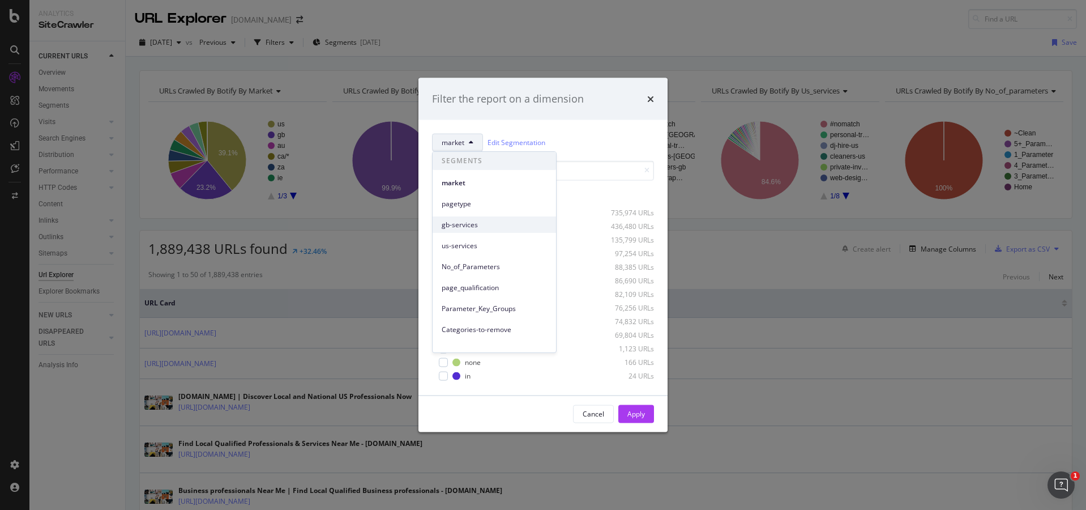
click at [476, 226] on span "gb-services" at bounding box center [494, 225] width 105 height 10
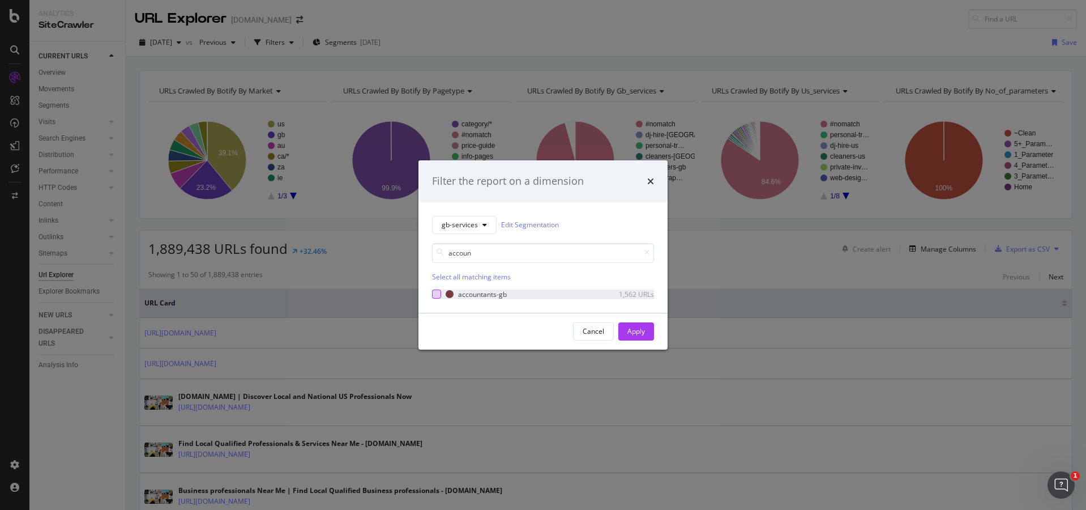
type input "accoun"
click at [436, 294] on div "modal" at bounding box center [436, 293] width 9 height 9
click at [622, 328] on button "Apply" at bounding box center [636, 331] width 36 height 18
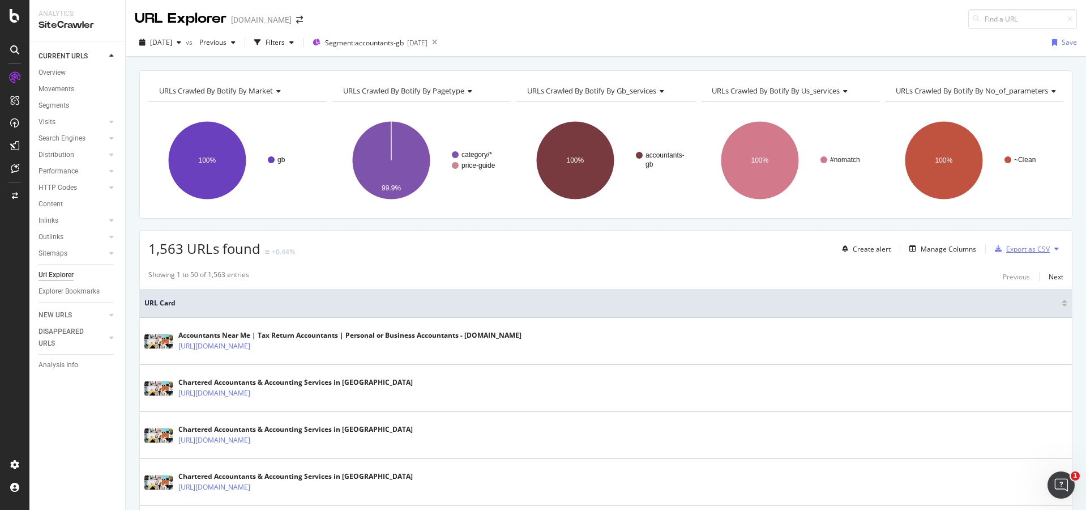
click at [1017, 247] on div "Export as CSV" at bounding box center [1028, 249] width 44 height 10
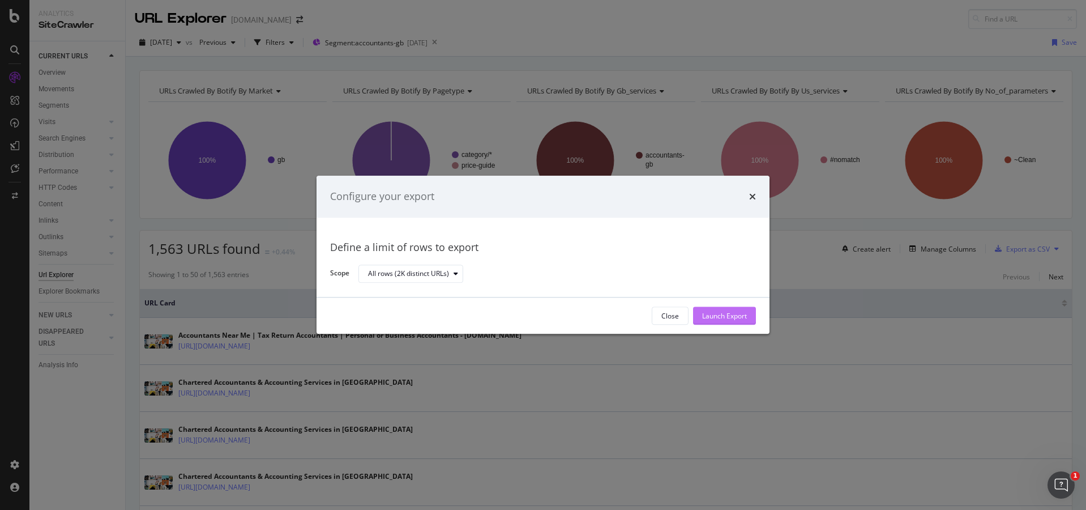
click at [741, 317] on div "Launch Export" at bounding box center [724, 316] width 45 height 10
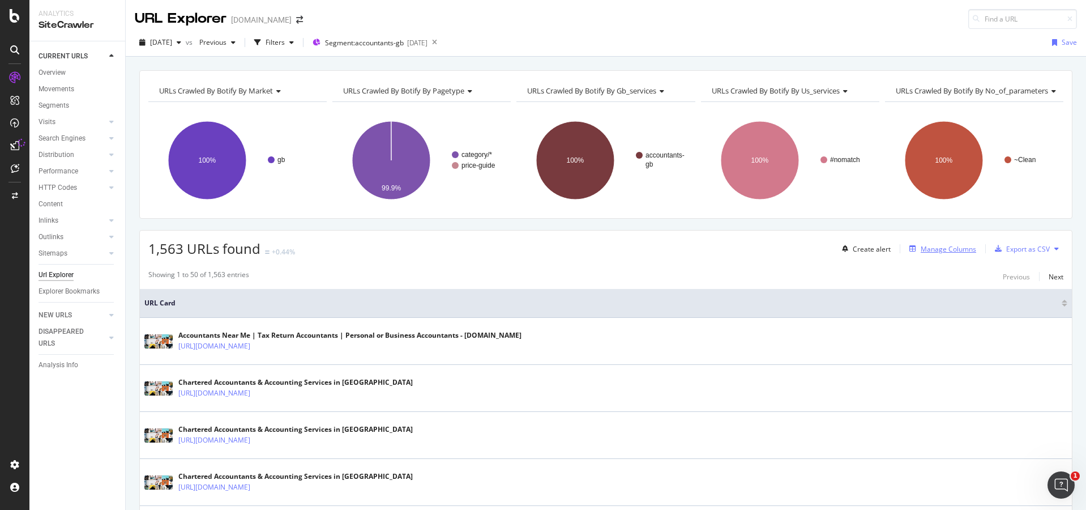
click at [951, 249] on div "Manage Columns" at bounding box center [948, 249] width 55 height 10
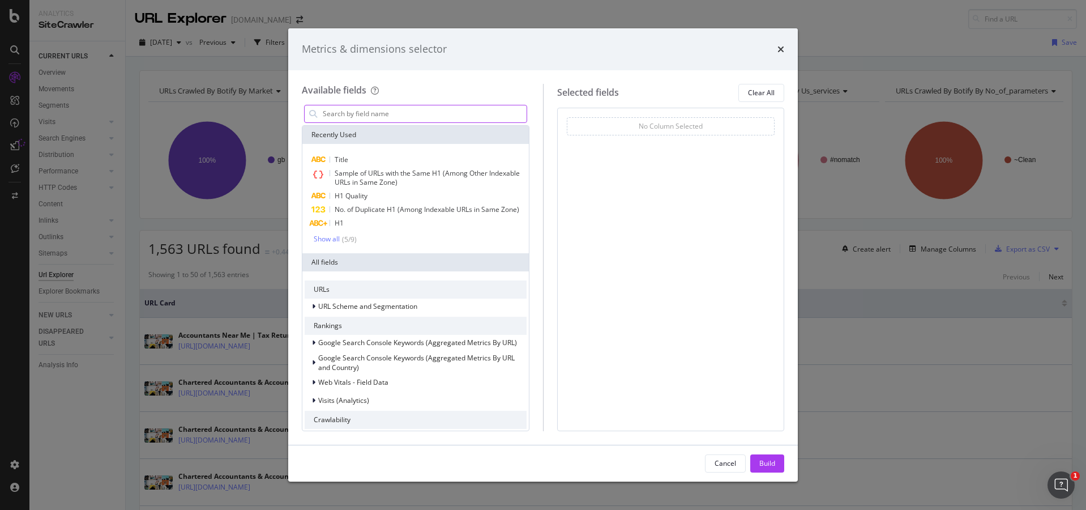
click at [394, 111] on input "modal" at bounding box center [424, 113] width 205 height 17
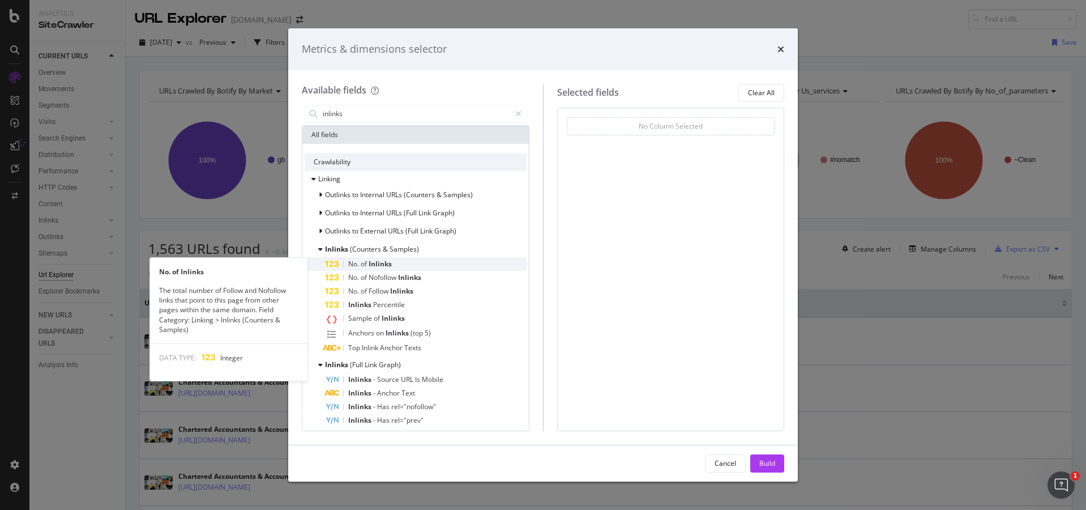
type input "inlinks"
click at [383, 258] on div "No. of Inlinks" at bounding box center [426, 264] width 202 height 14
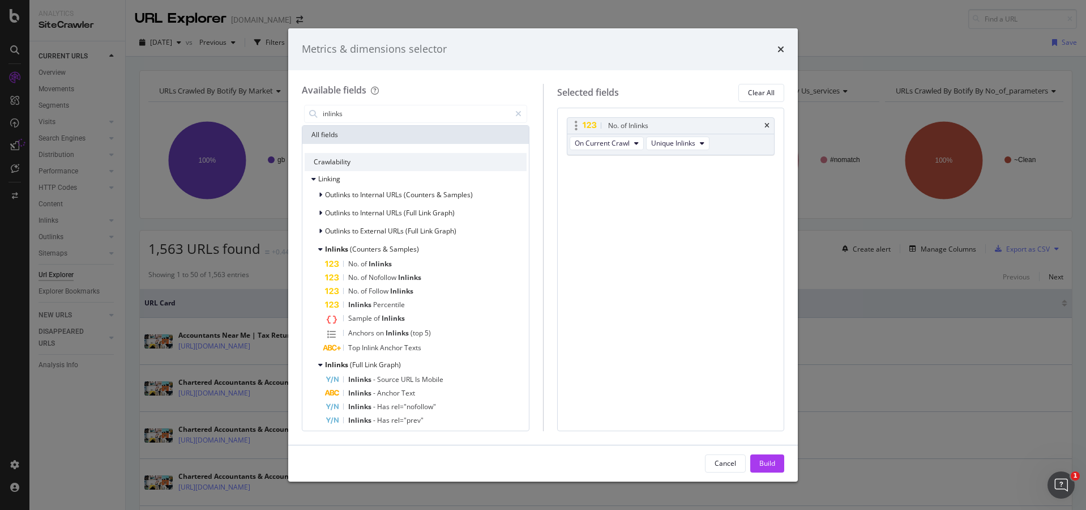
click at [769, 121] on div "No. of Inlinks" at bounding box center [670, 126] width 207 height 16
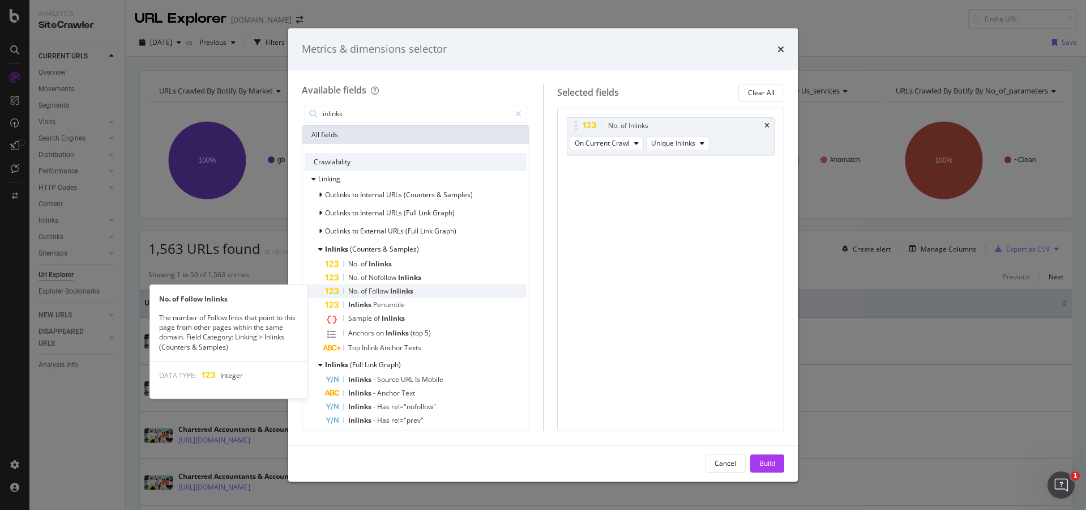
click at [396, 291] on span "Inlinks" at bounding box center [401, 291] width 23 height 10
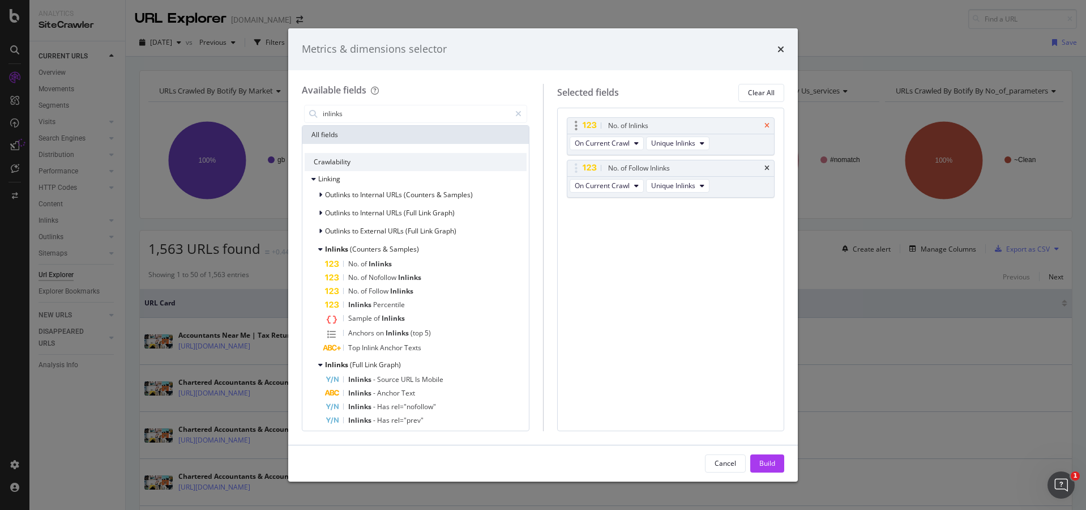
click at [764, 126] on icon "times" at bounding box center [766, 125] width 5 height 7
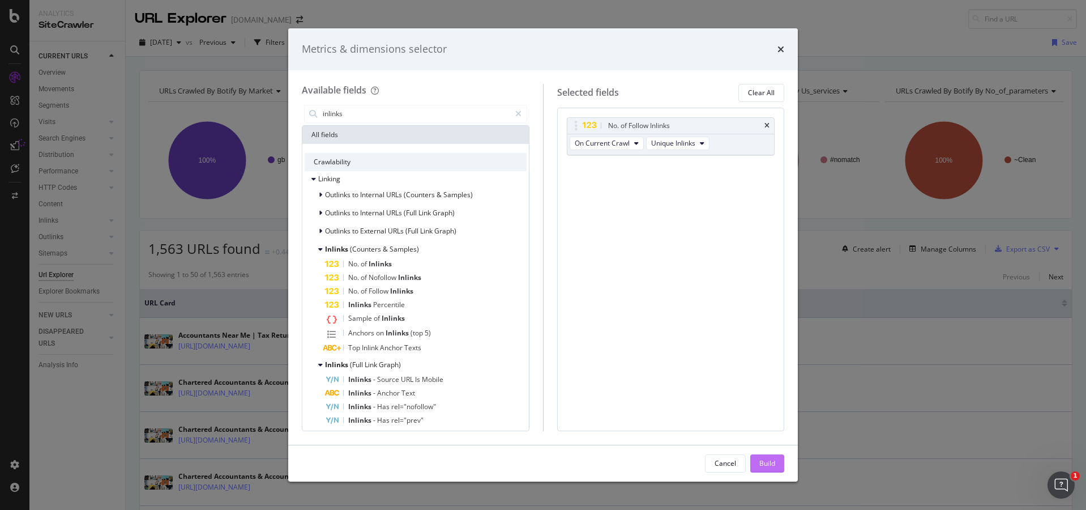
click at [759, 463] on div "Build" at bounding box center [767, 463] width 16 height 10
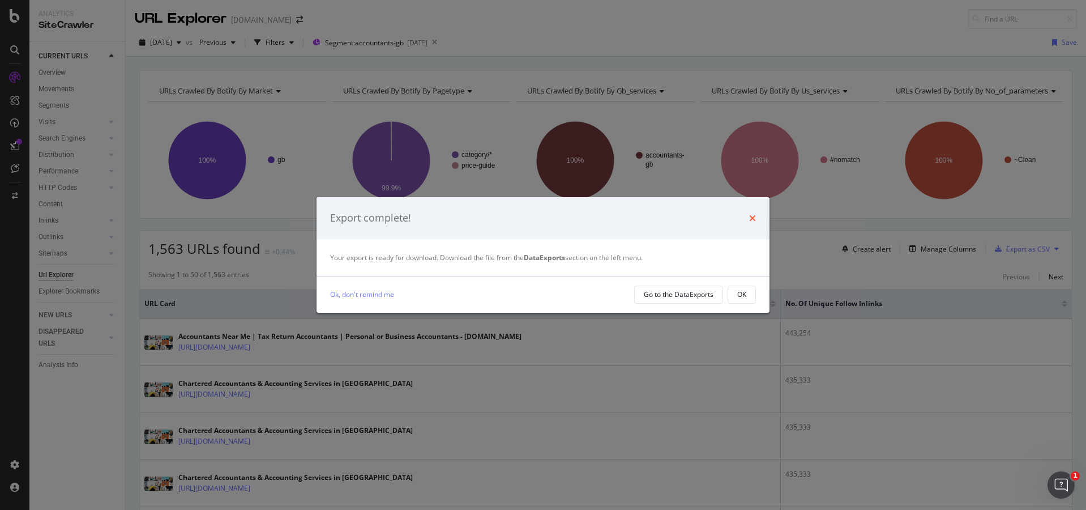
click at [751, 214] on icon "times" at bounding box center [752, 217] width 7 height 9
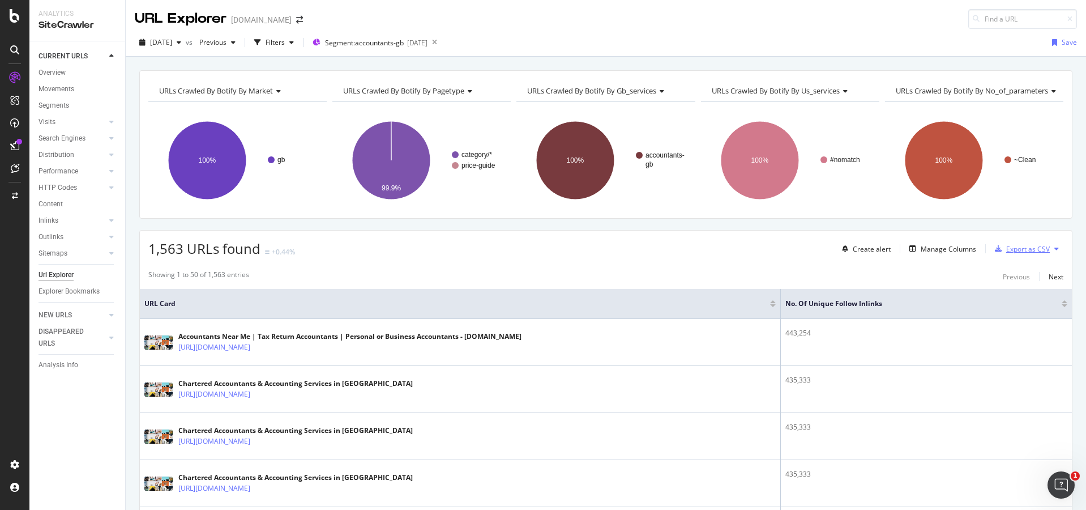
click at [1021, 246] on div "Export as CSV" at bounding box center [1028, 249] width 44 height 10
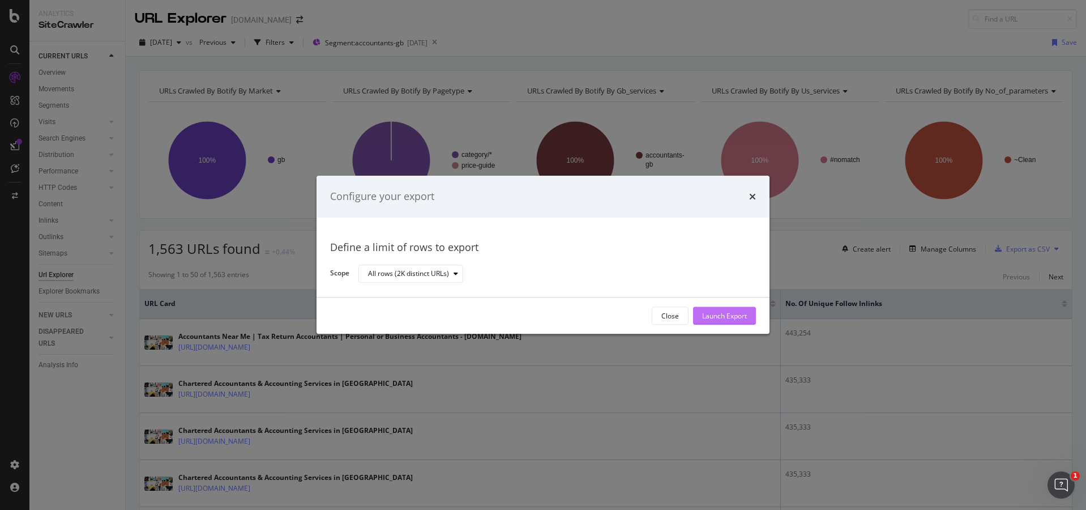
click at [735, 317] on div "Launch Export" at bounding box center [724, 316] width 45 height 10
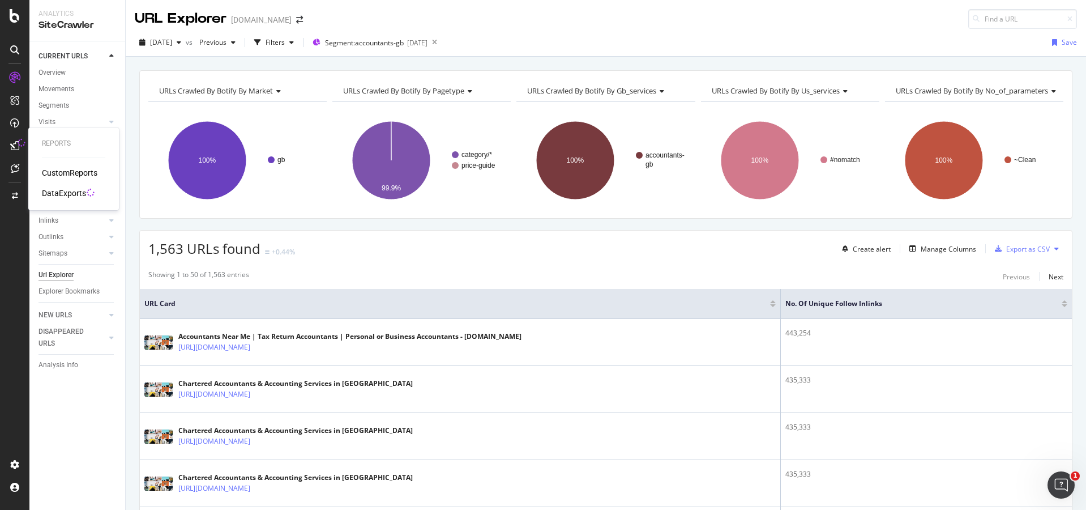
click at [76, 191] on div "DataExports" at bounding box center [64, 192] width 44 height 11
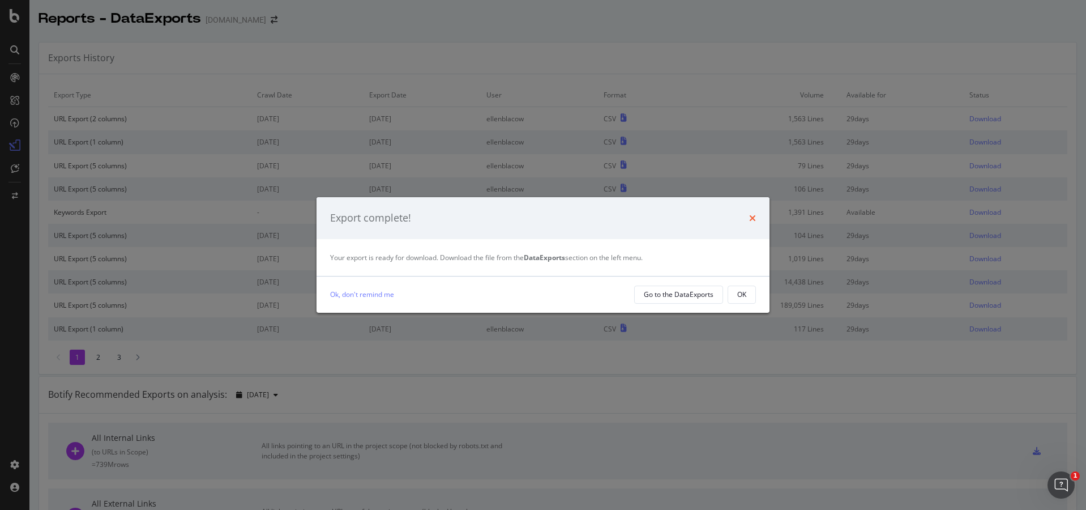
click at [752, 215] on icon "times" at bounding box center [752, 217] width 7 height 9
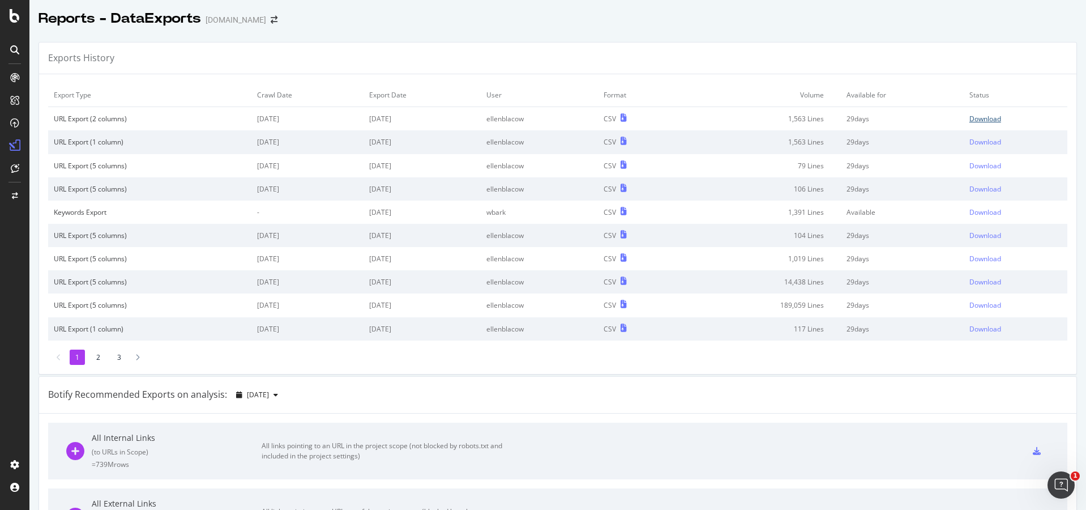
click at [990, 119] on div "Download" at bounding box center [985, 119] width 32 height 10
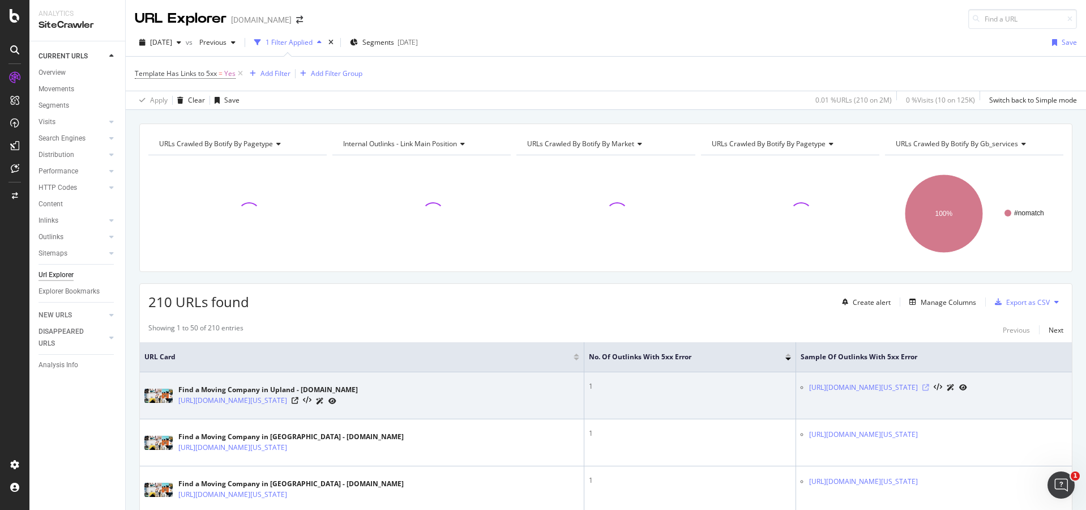
click at [929, 387] on icon at bounding box center [925, 387] width 7 height 7
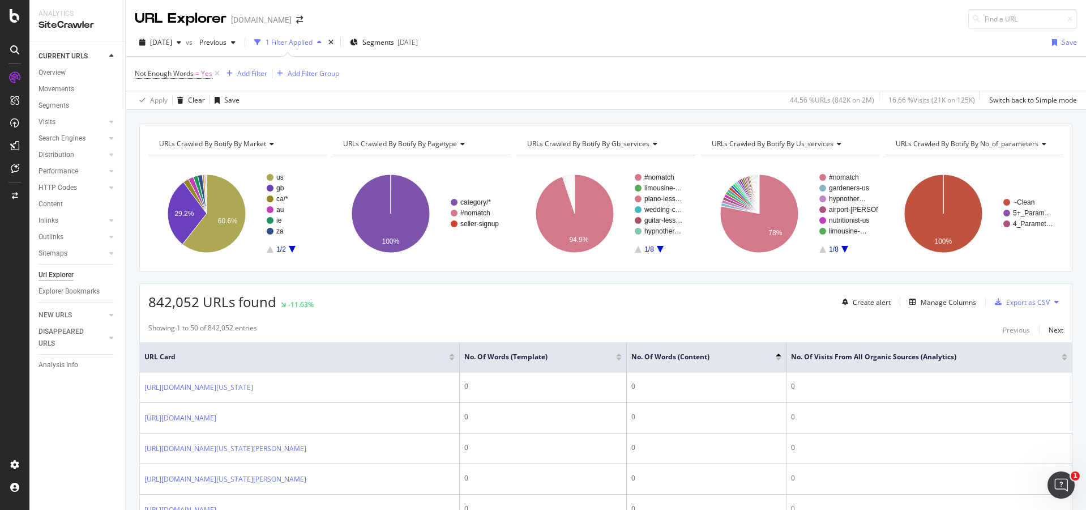
click at [660, 245] on rect "A chart." at bounding box center [660, 213] width 50 height 79
click at [657, 248] on icon "A chart." at bounding box center [660, 249] width 7 height 7
click at [638, 249] on rect "A chart." at bounding box center [660, 213] width 50 height 79
click at [843, 188] on text "gardeners-us" at bounding box center [849, 188] width 40 height 8
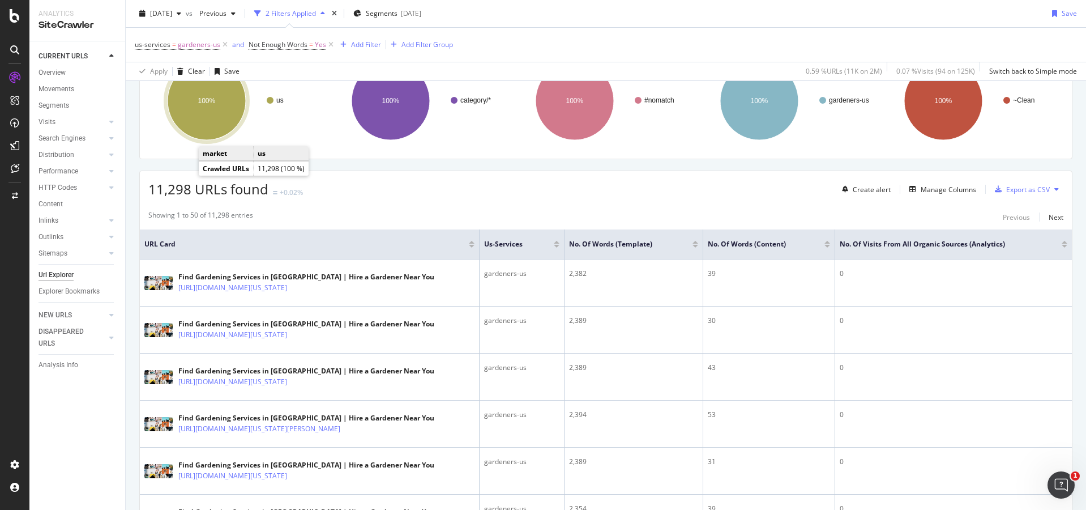
scroll to position [113, 0]
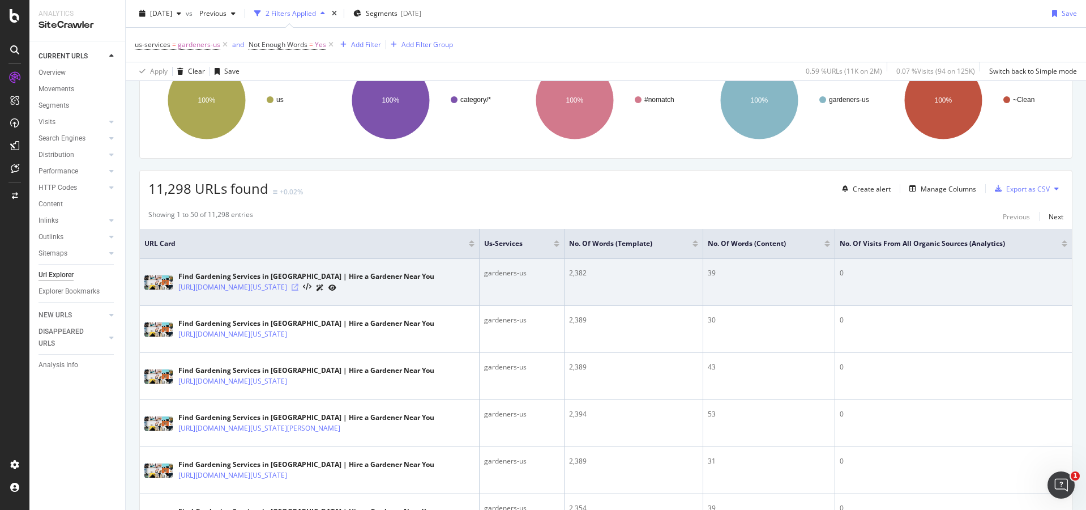
click at [298, 286] on icon at bounding box center [295, 287] width 7 height 7
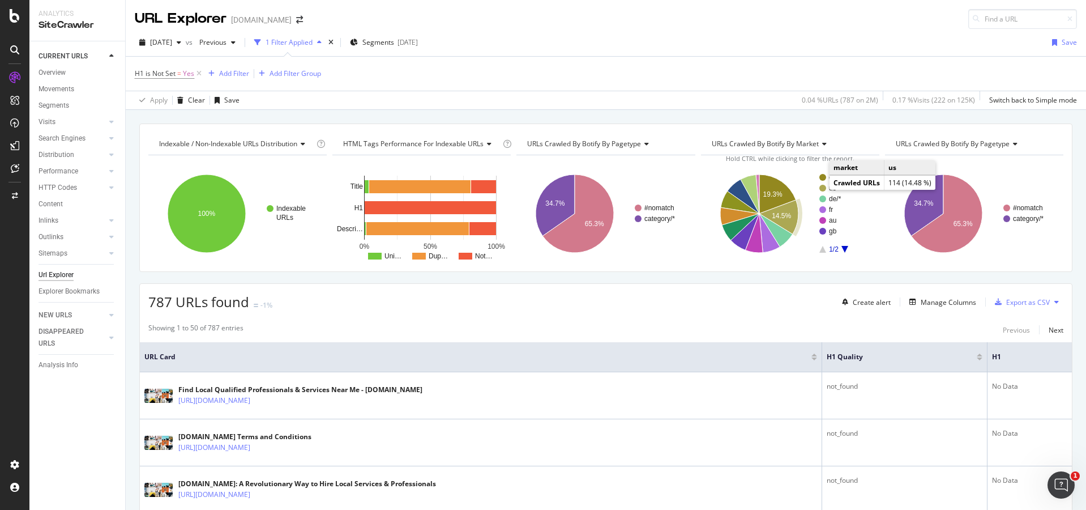
click at [829, 187] on text "us" at bounding box center [832, 188] width 7 height 8
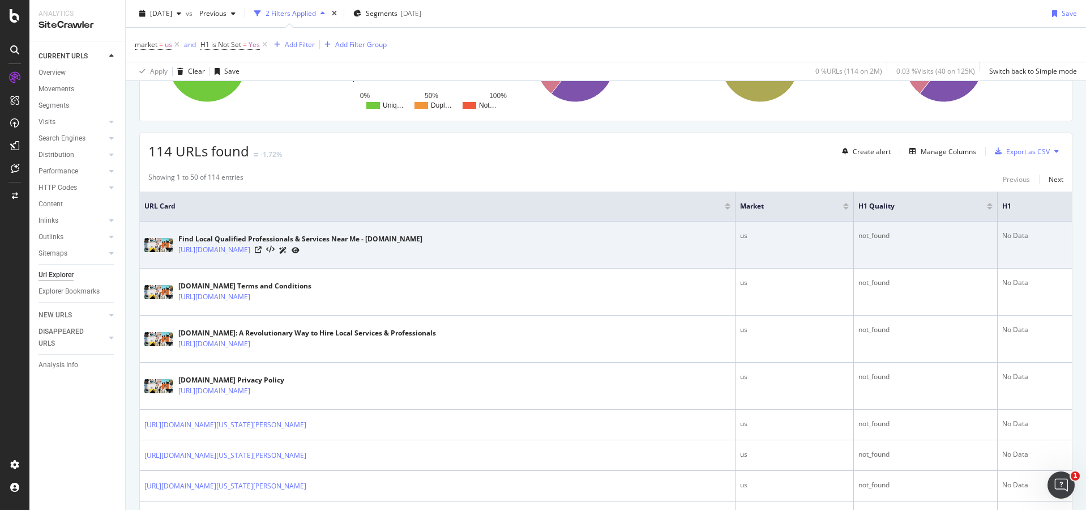
scroll to position [226, 0]
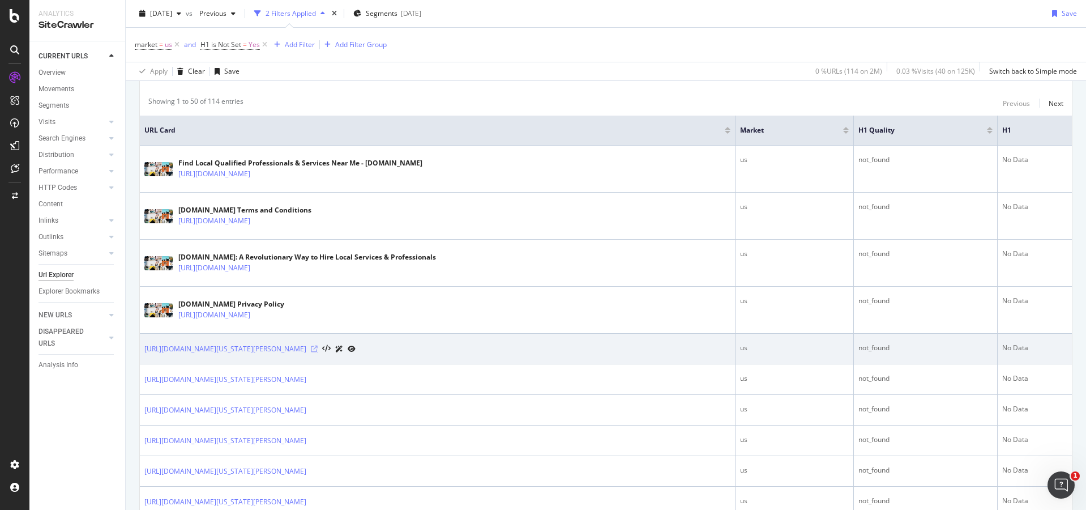
click at [318, 347] on icon at bounding box center [314, 348] width 7 height 7
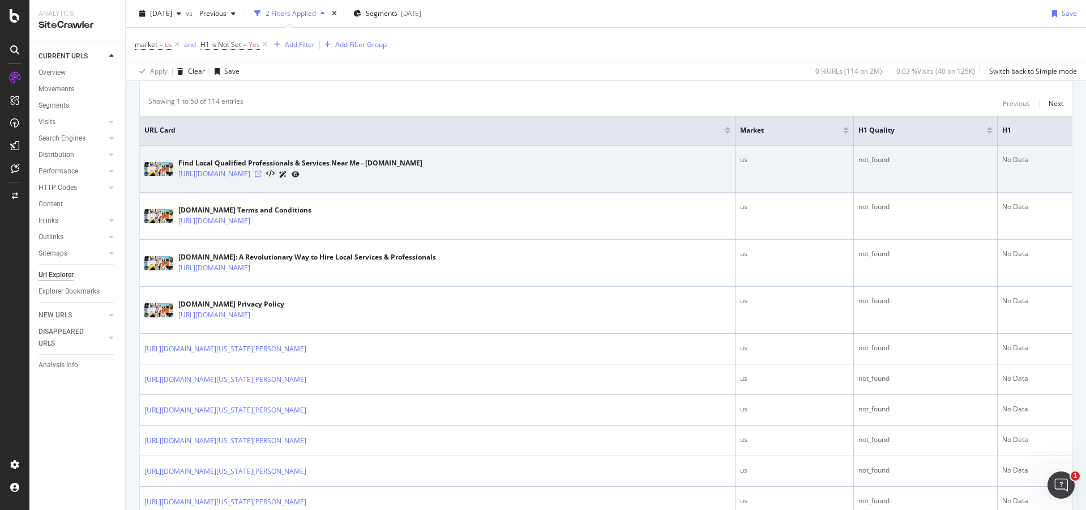
click at [262, 175] on icon at bounding box center [258, 173] width 7 height 7
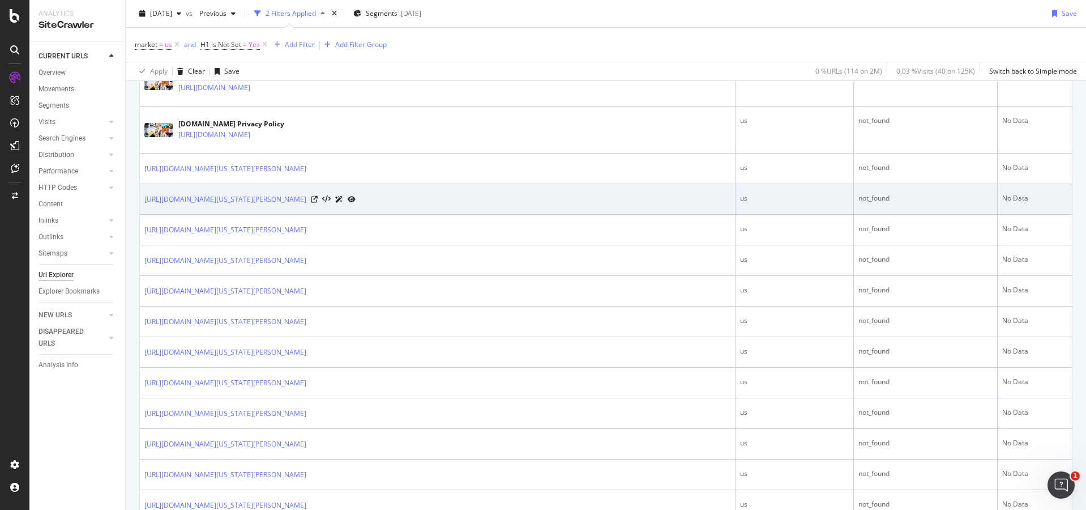
scroll to position [453, 0]
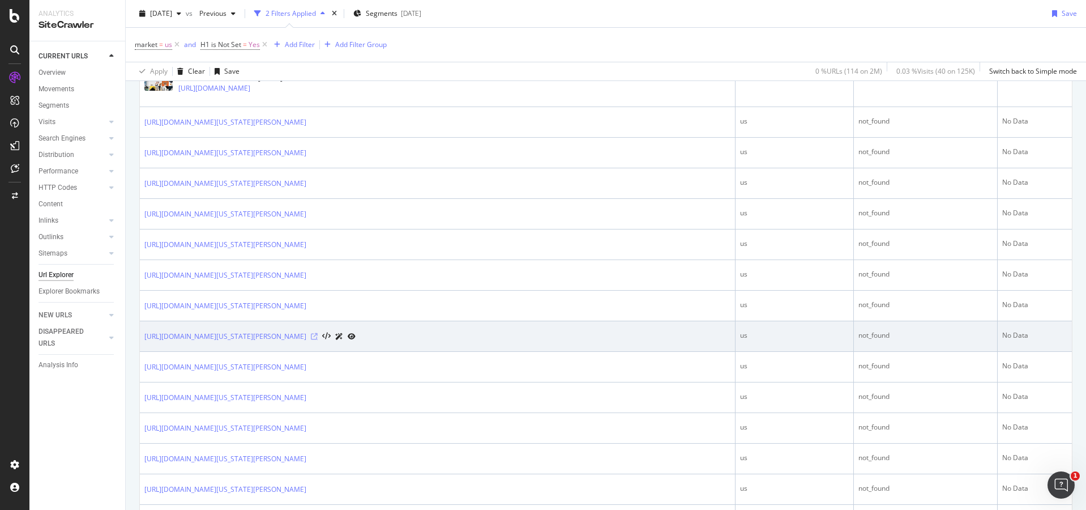
click at [318, 334] on icon at bounding box center [314, 336] width 7 height 7
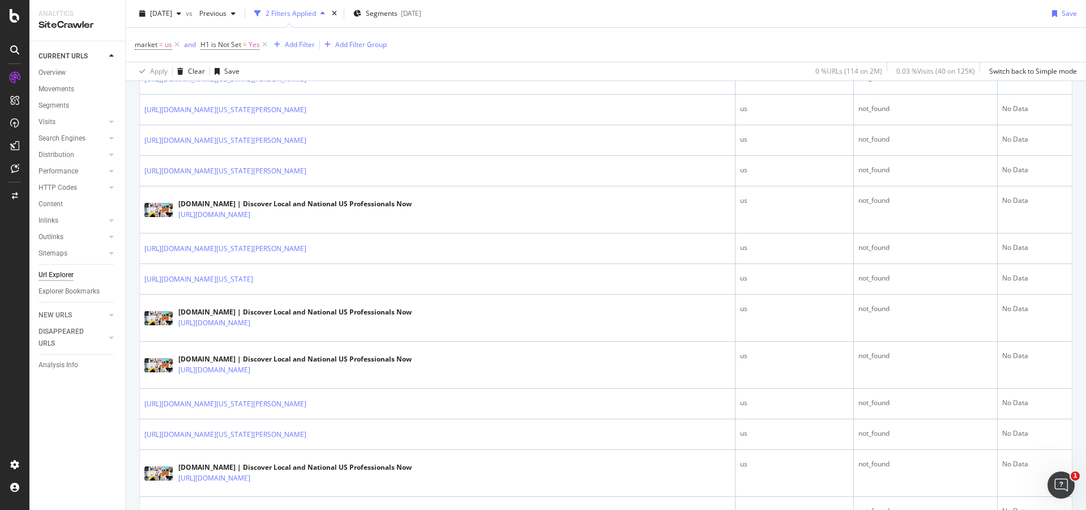
scroll to position [1019, 0]
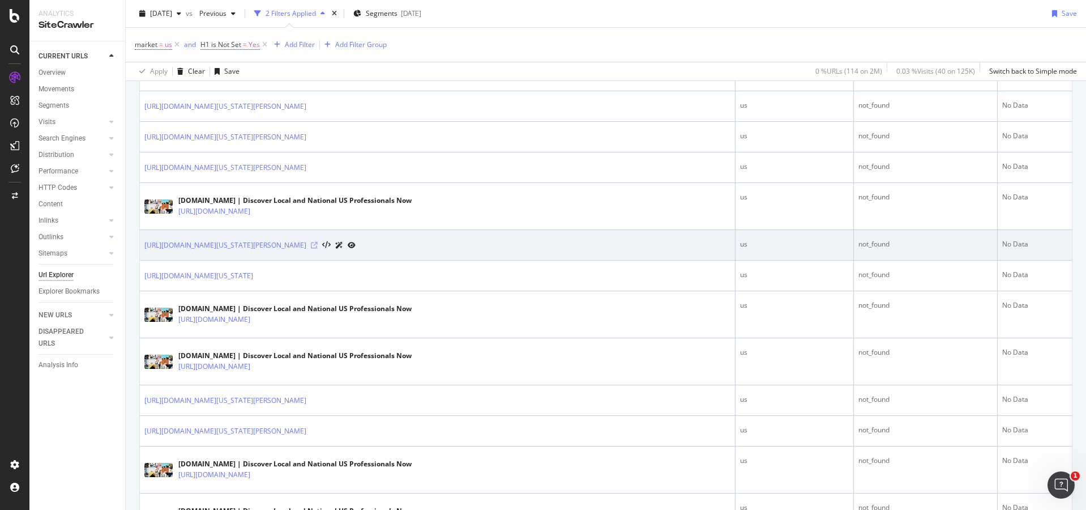
click at [318, 245] on icon at bounding box center [314, 245] width 7 height 7
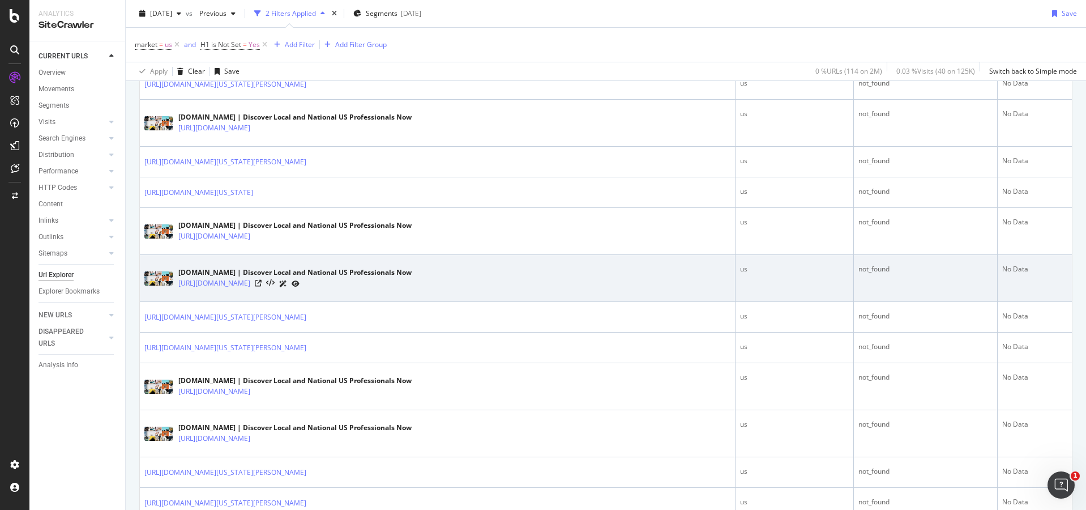
scroll to position [1189, 0]
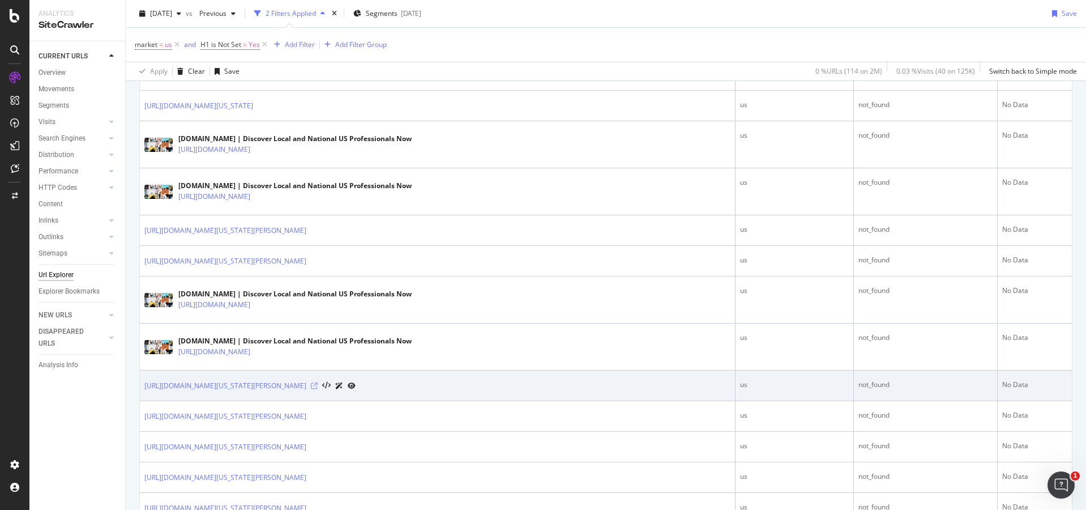
click at [318, 385] on icon at bounding box center [314, 385] width 7 height 7
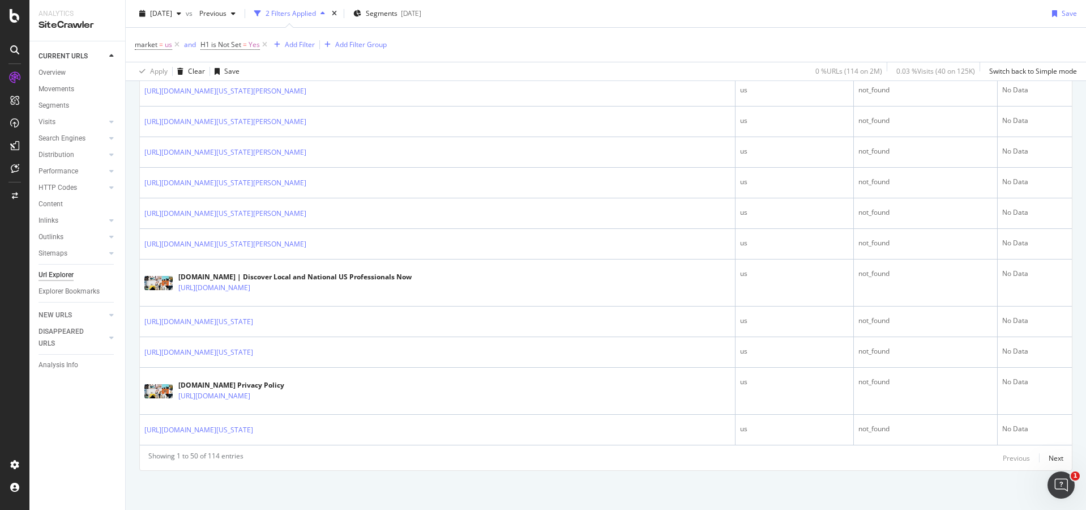
scroll to position [1637, 0]
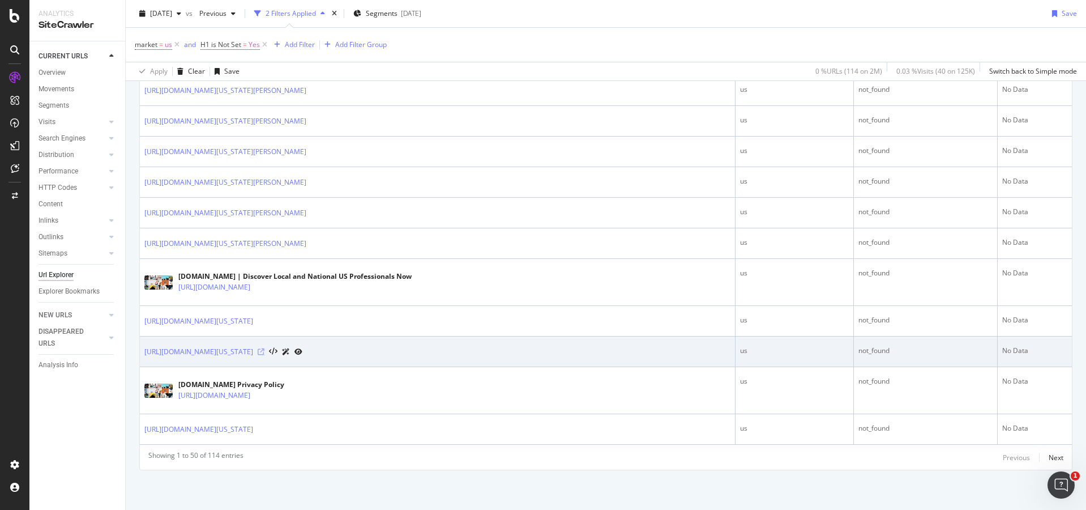
click at [264, 349] on icon at bounding box center [261, 351] width 7 height 7
